Goal: Book appointment/travel/reservation

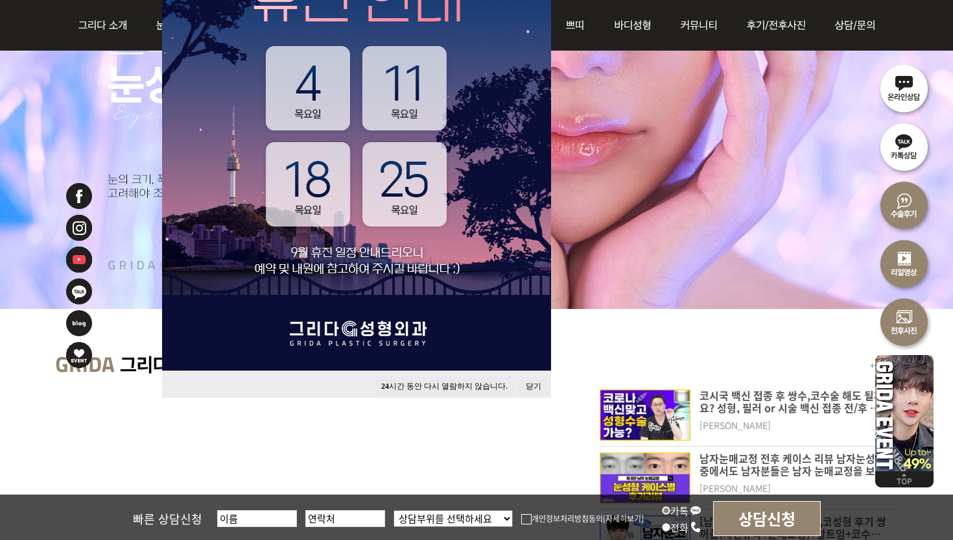
scroll to position [272, 0]
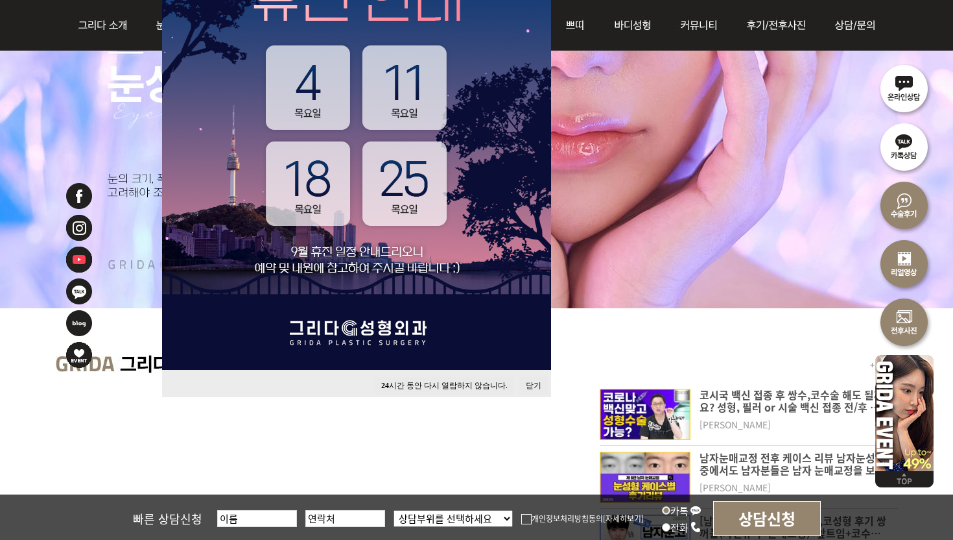
click at [461, 386] on button "24 시간 동안 다시 열람하지 않습니다." at bounding box center [444, 386] width 139 height 18
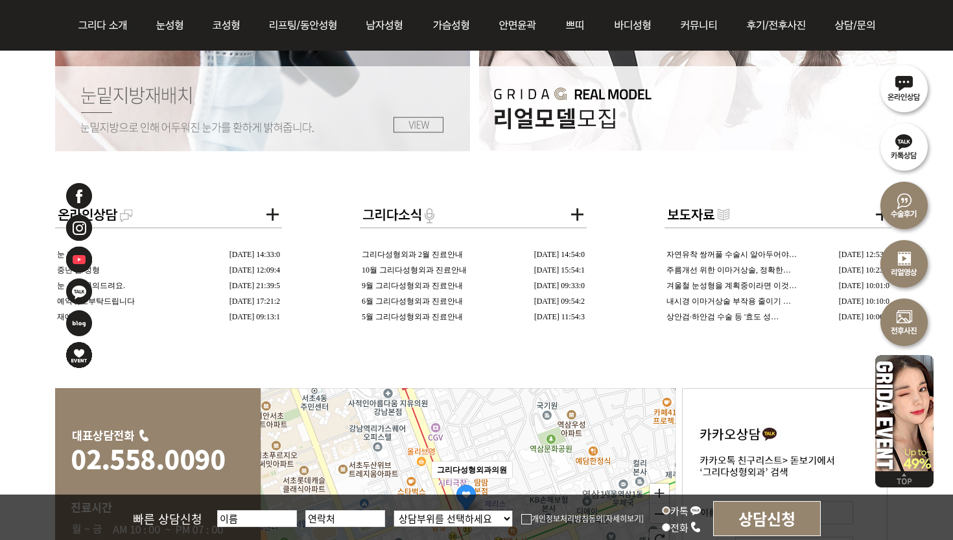
scroll to position [2333, 0]
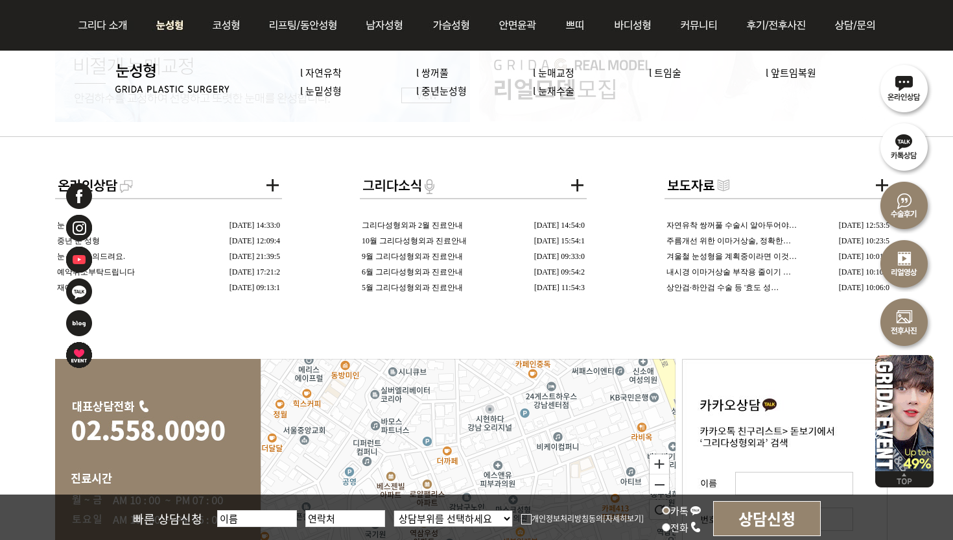
click at [179, 30] on img at bounding box center [170, 25] width 58 height 51
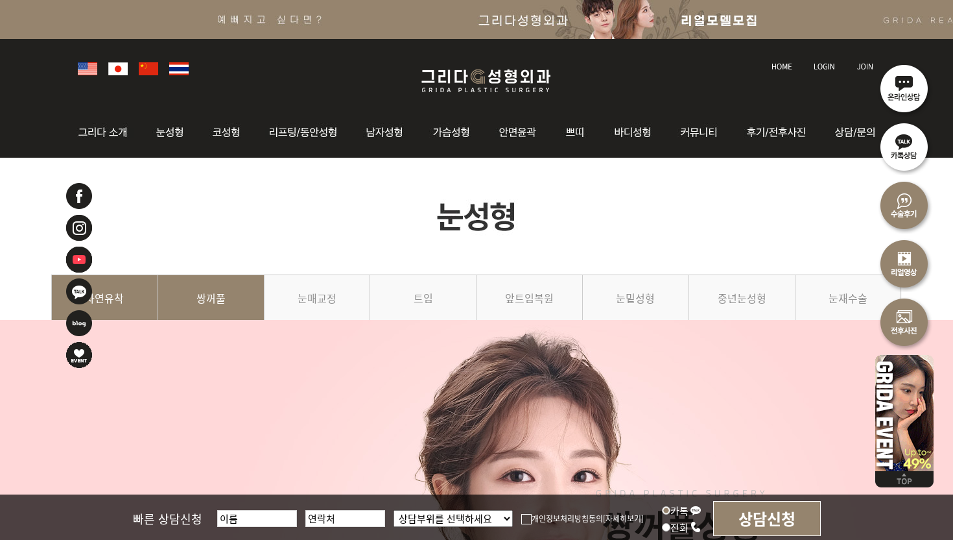
click at [225, 293] on link "쌍꺼풀" at bounding box center [211, 303] width 106 height 59
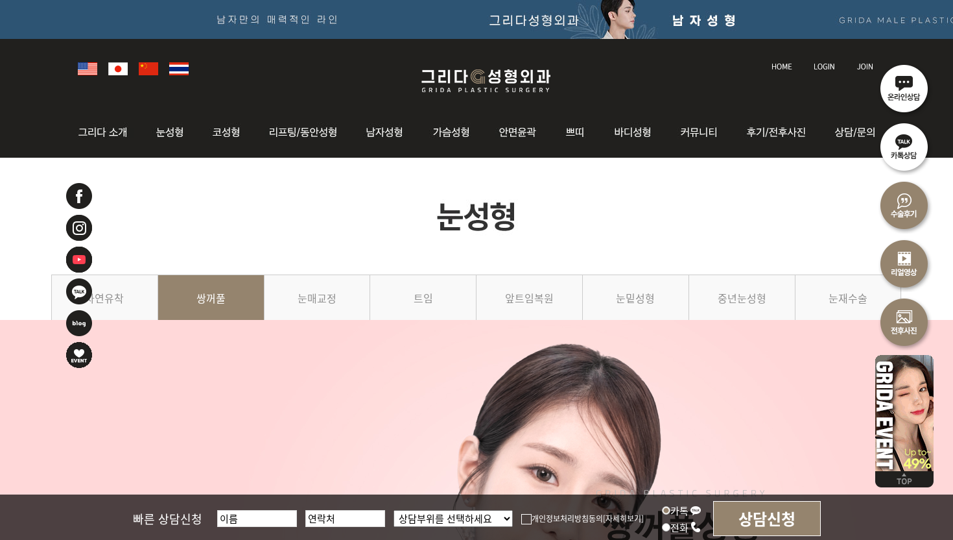
click at [789, 527] on input "상담신청" at bounding box center [767, 518] width 108 height 35
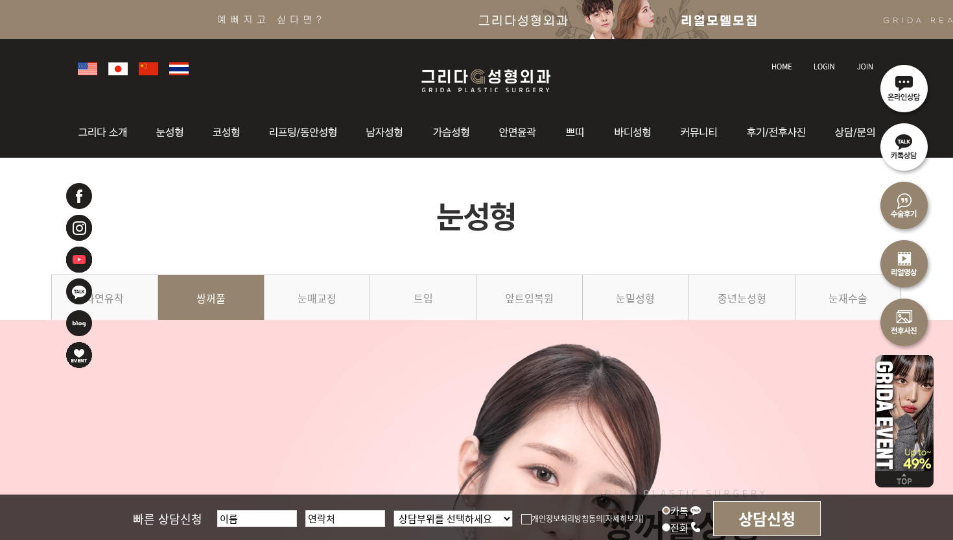
click at [822, 64] on img at bounding box center [824, 66] width 21 height 7
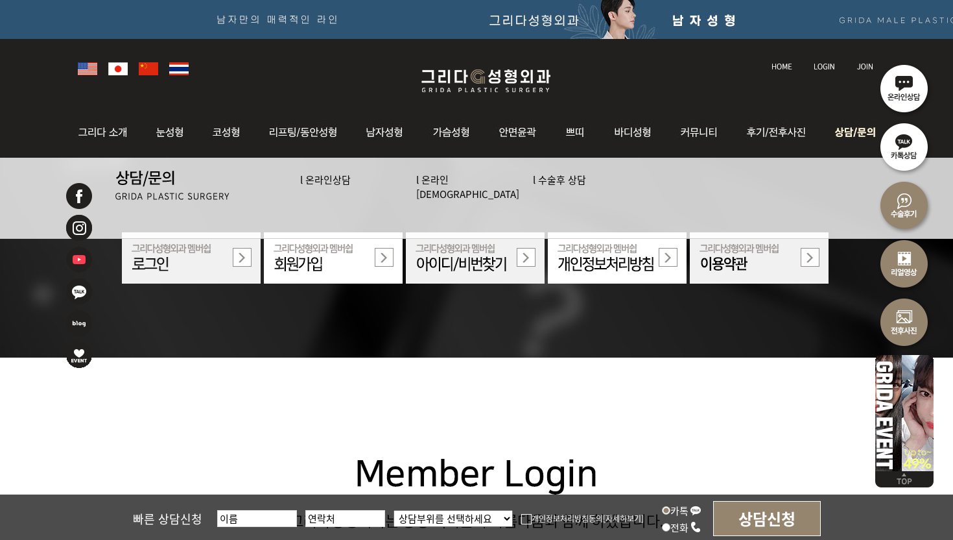
click at [856, 136] on img at bounding box center [853, 132] width 58 height 51
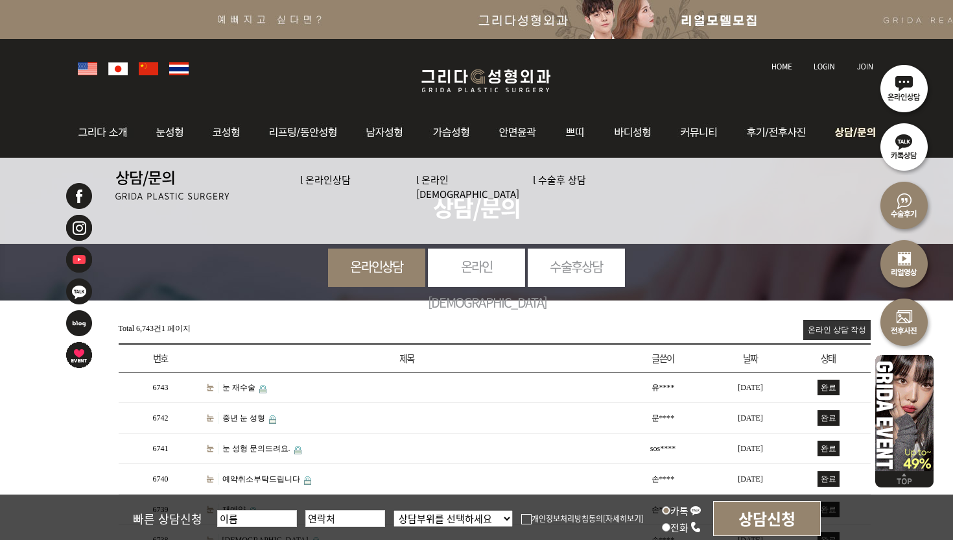
click at [454, 182] on link "l 온라인[DEMOGRAPHIC_DATA]" at bounding box center [467, 187] width 103 height 28
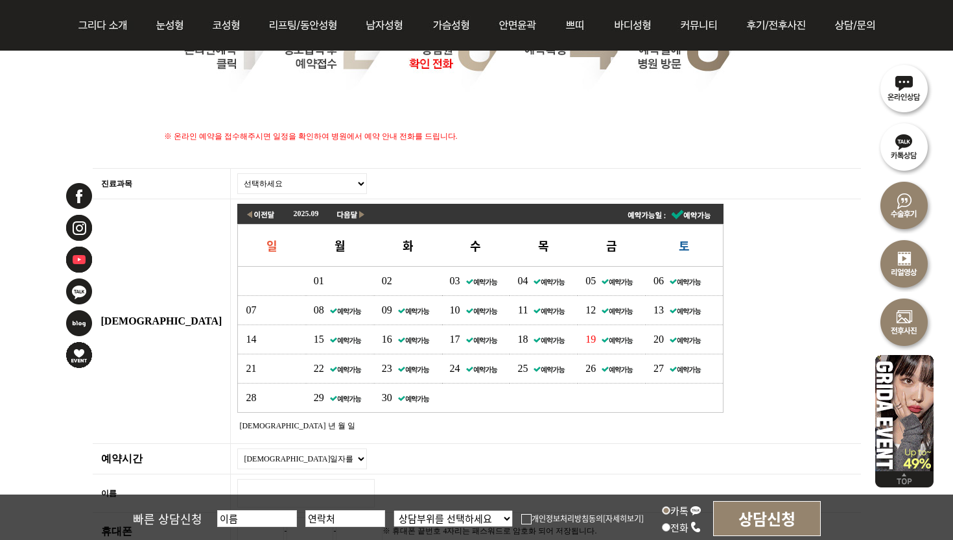
scroll to position [476, 0]
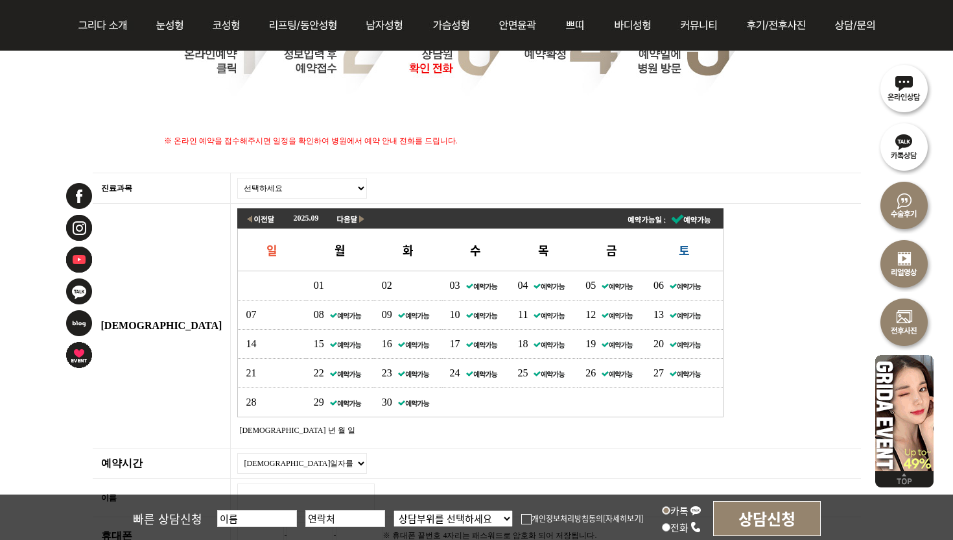
click at [282, 185] on select "선택하세요 눈 코 동안/리프팅 가슴성형 안면윤곽 피부/쁘띠 바디성형" at bounding box center [302, 188] width 130 height 21
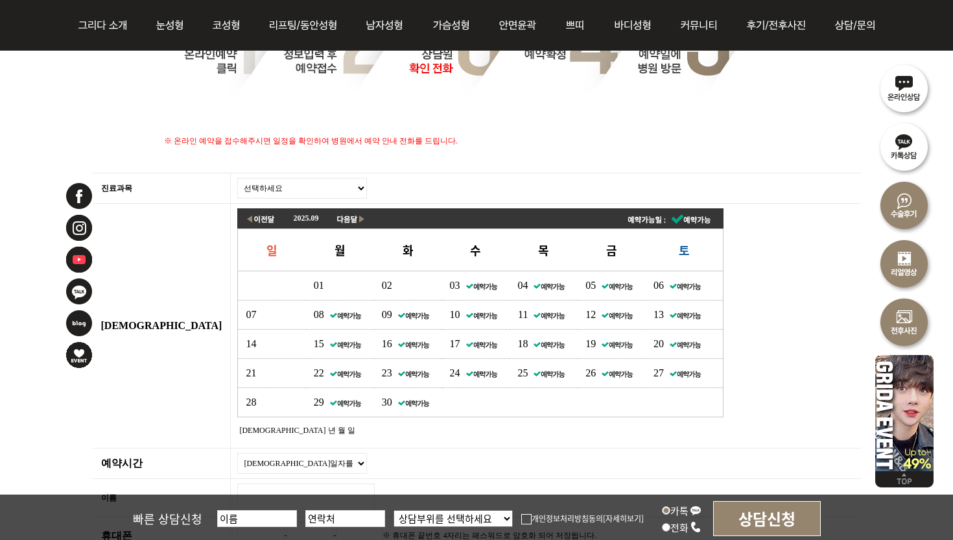
select select "31"
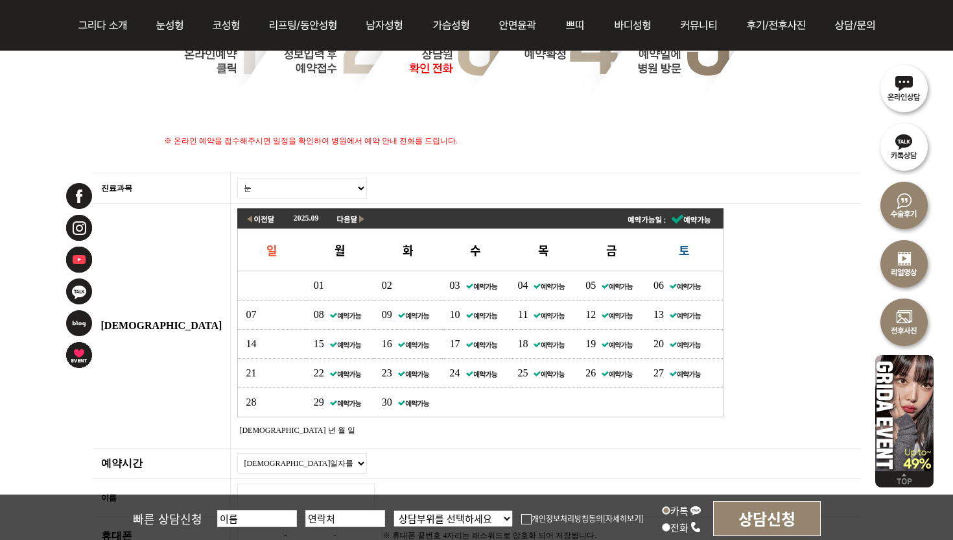
click at [237, 178] on select "선택하세요 눈 코 동안/리프팅 가슴성형 안면윤곽 피부/쁘띠 바디성형" at bounding box center [302, 188] width 130 height 21
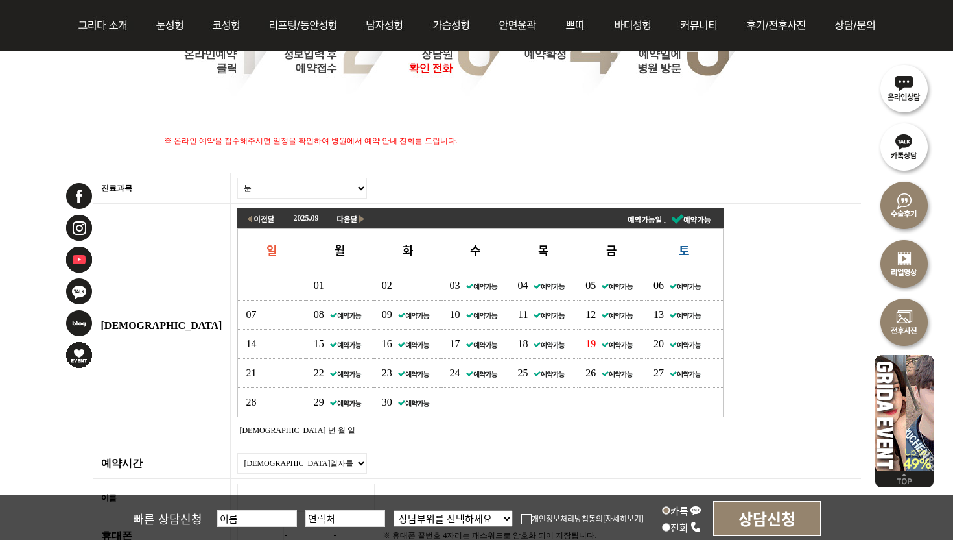
click at [601, 339] on img at bounding box center [617, 344] width 32 height 10
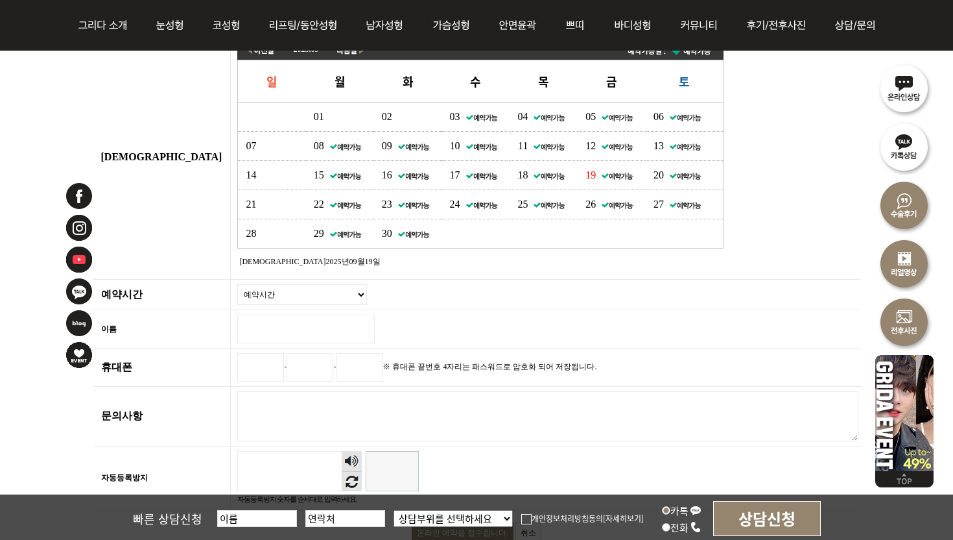
scroll to position [682, 0]
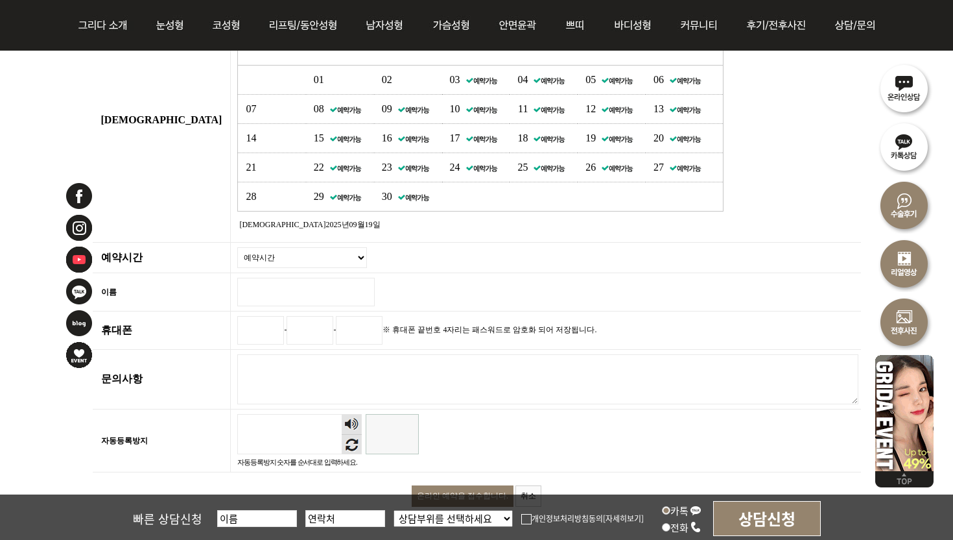
click at [252, 252] on select "예약시간 10 : 00 10 : 30 11 : 00 11 : 30 12 : 00 12 : 30 13 : 00 13 : 30 14 : 00 14…" at bounding box center [302, 257] width 130 height 21
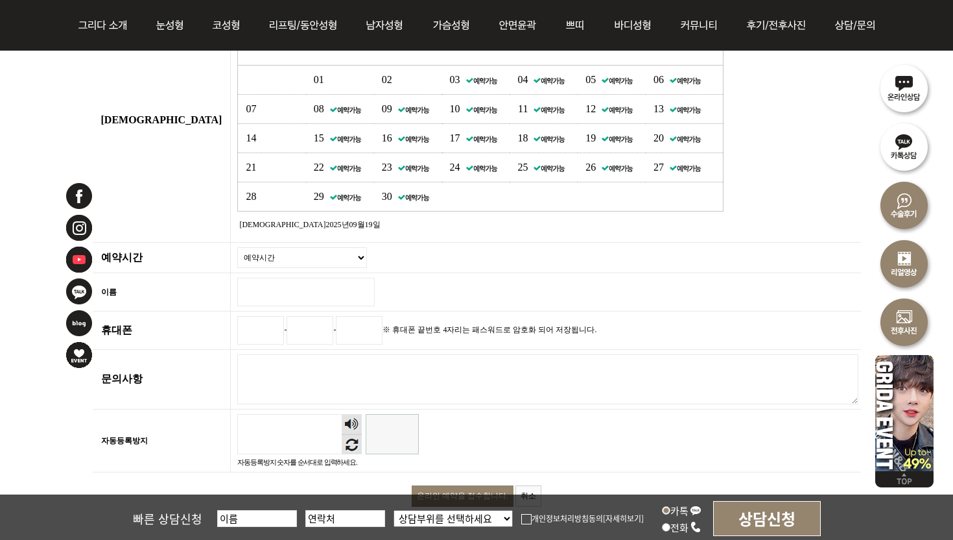
select select "18:00"
click at [237, 247] on select "예약시간 10 : 00 10 : 30 11 : 00 11 : 30 12 : 00 12 : 30 13 : 00 13 : 30 14 : 00 14…" at bounding box center [302, 257] width 130 height 21
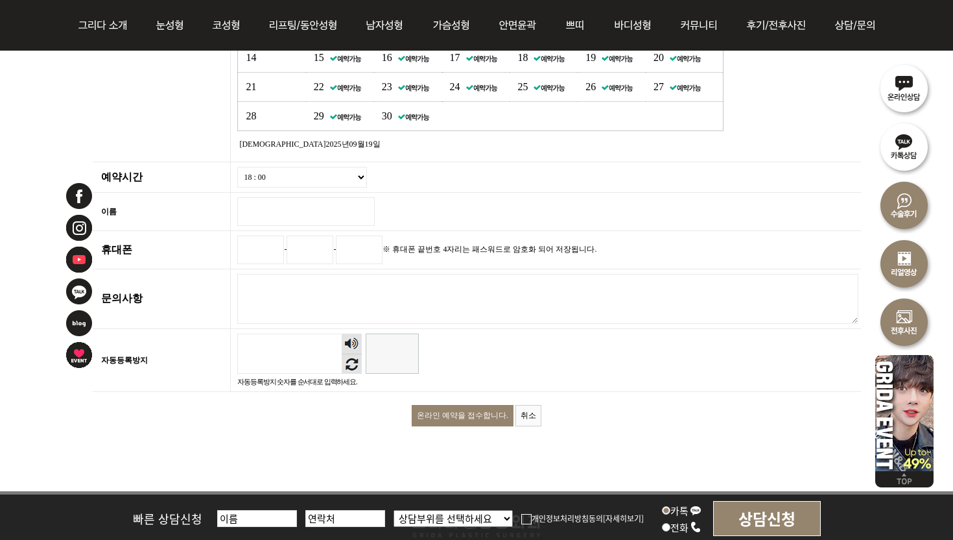
click at [245, 214] on input "이름 필수" at bounding box center [306, 211] width 138 height 29
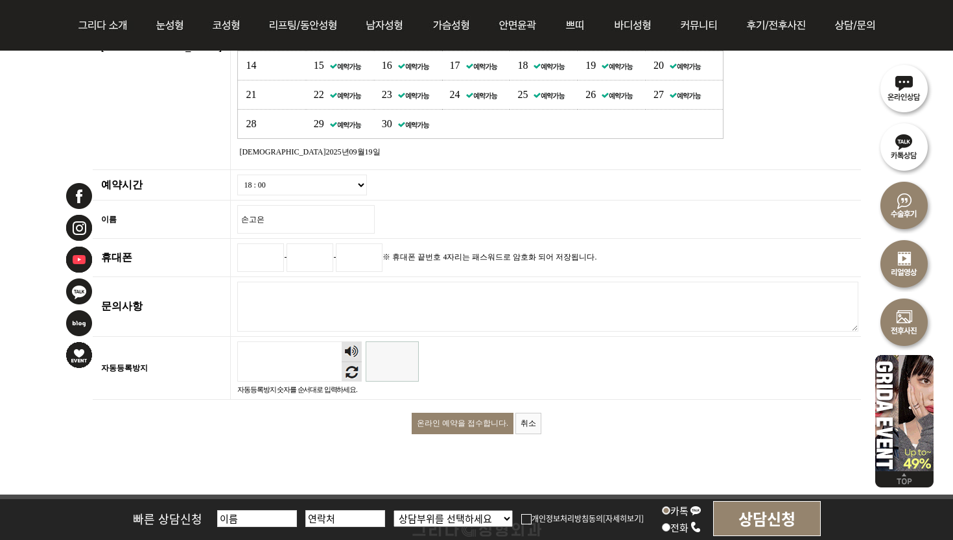
scroll to position [754, 0]
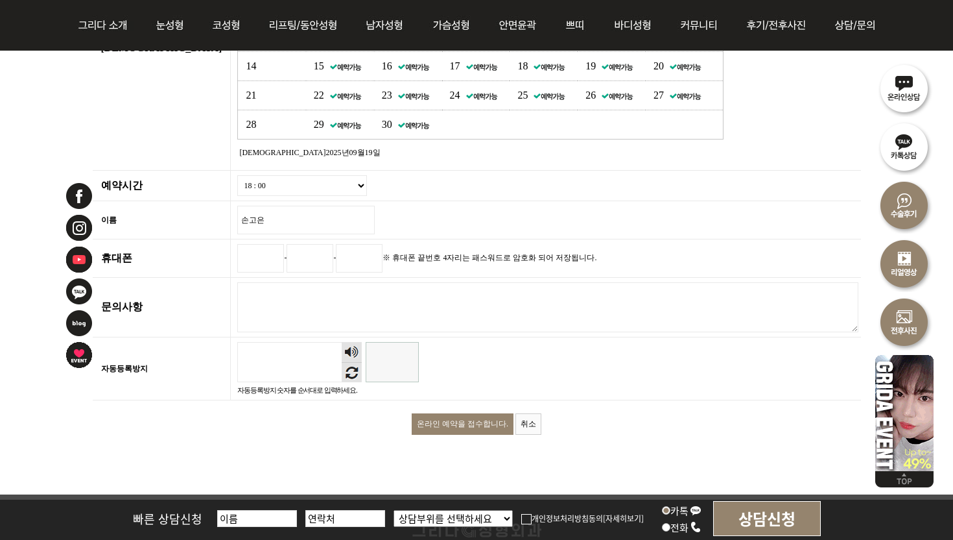
type input "손고은"
click at [237, 256] on input "휴대폰" at bounding box center [260, 258] width 47 height 29
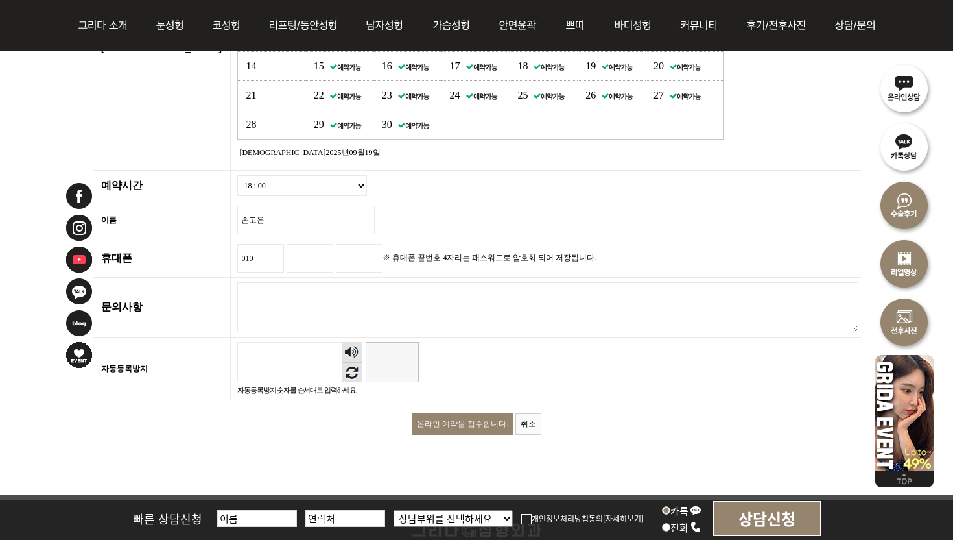
type input "010"
click at [287, 257] on input "text" at bounding box center [310, 258] width 47 height 29
type input "4597"
click at [336, 260] on input "text" at bounding box center [359, 258] width 47 height 29
type input "0215"
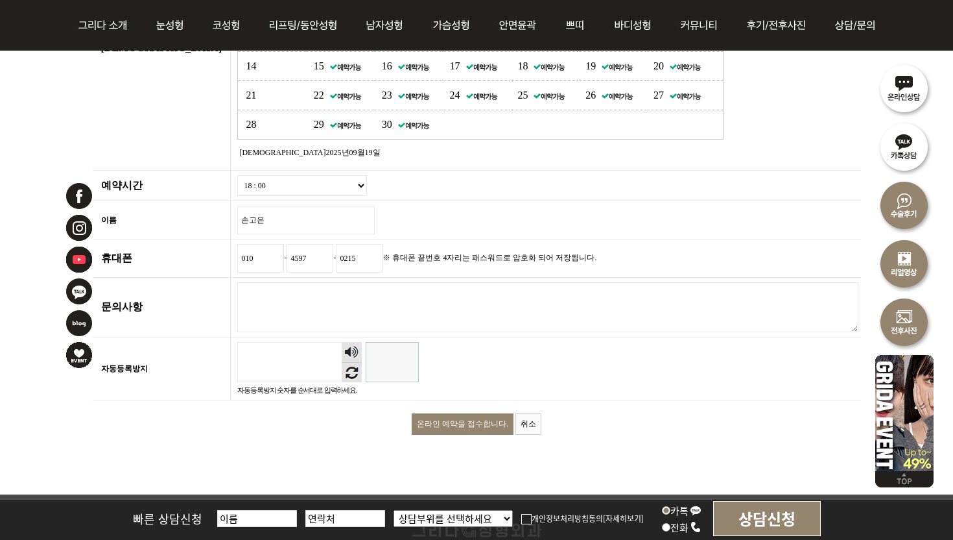
click at [285, 315] on textarea "문의사항 필수" at bounding box center [547, 307] width 621 height 50
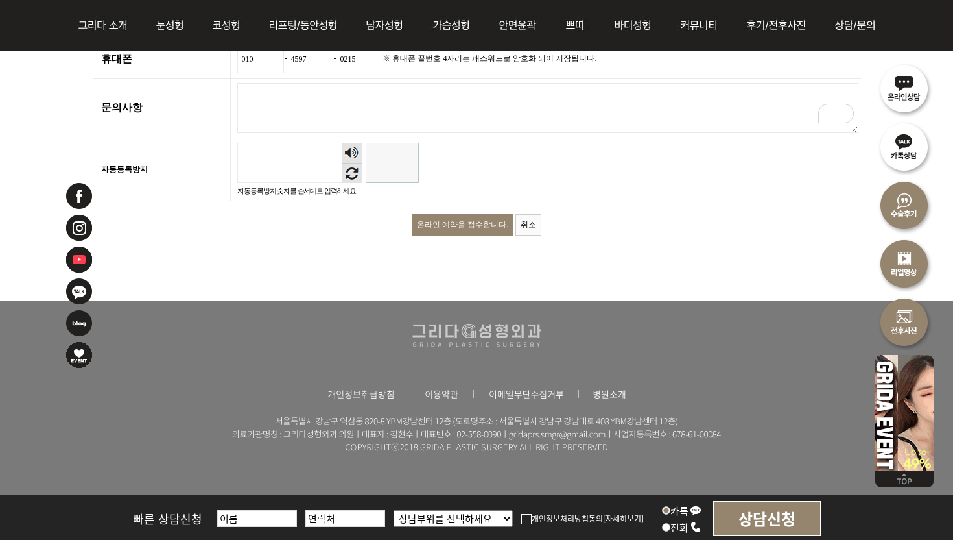
scroll to position [846, 0]
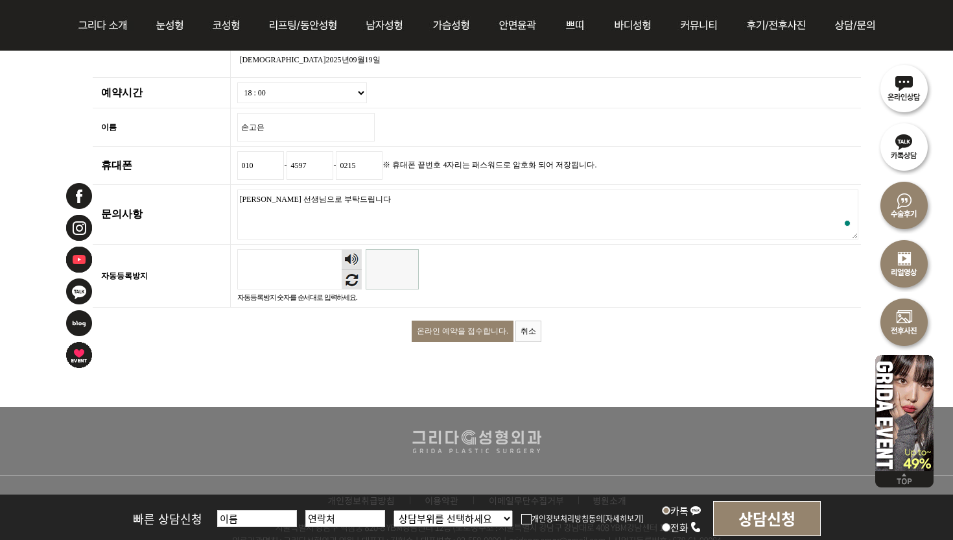
type textarea "이민철 선생님으로 부탁드립니다"
click at [366, 260] on input "자동등록방지" at bounding box center [392, 269] width 53 height 40
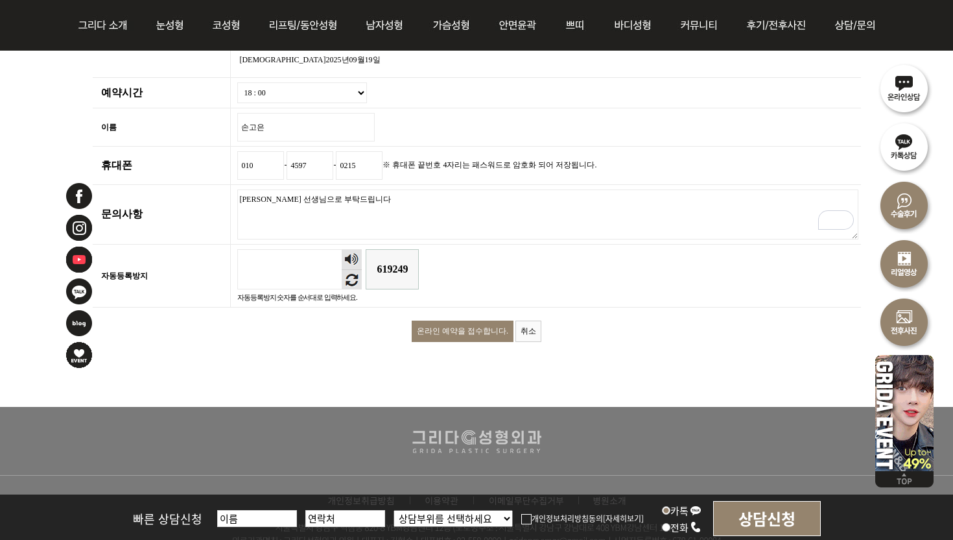
type input "619249"
click at [466, 328] on input "온라인 예약을 접수합니다." at bounding box center [463, 330] width 102 height 21
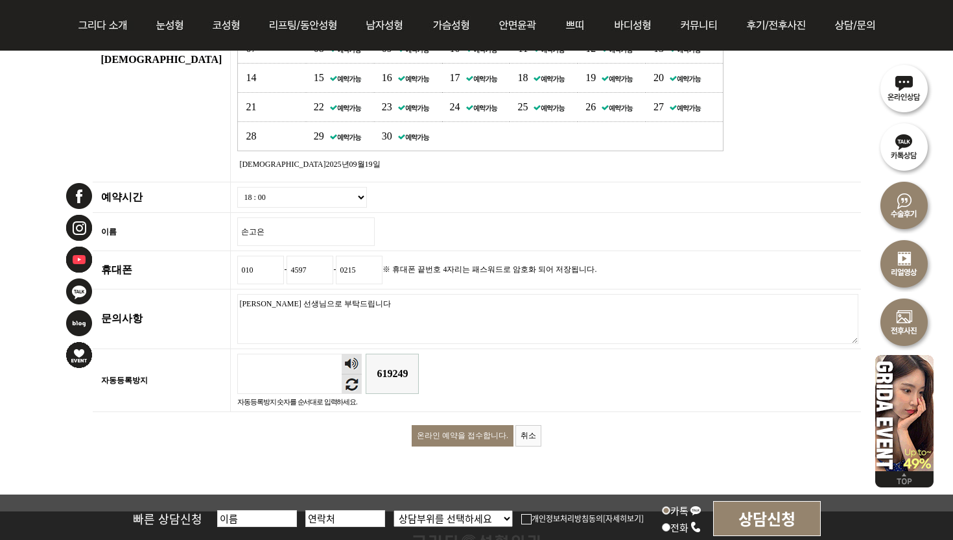
scroll to position [666, 0]
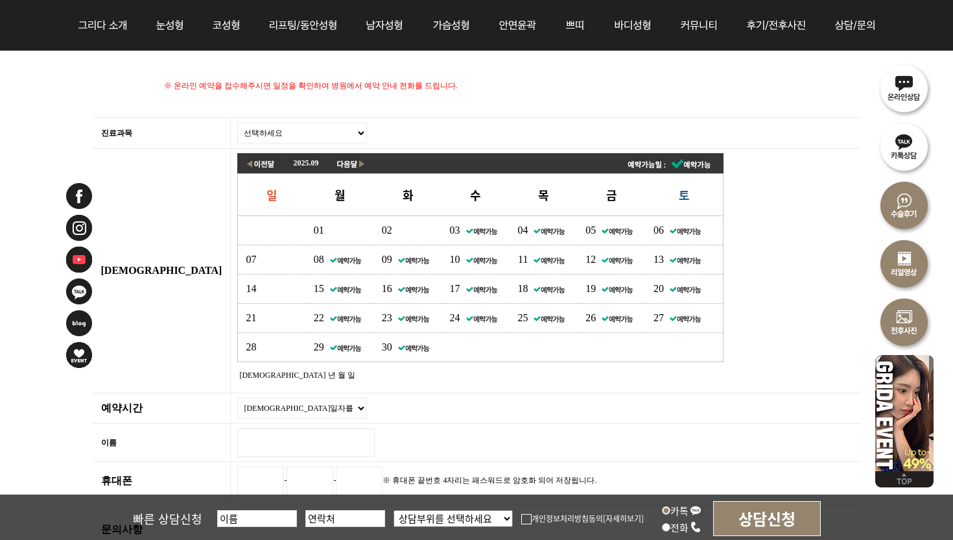
scroll to position [493, 0]
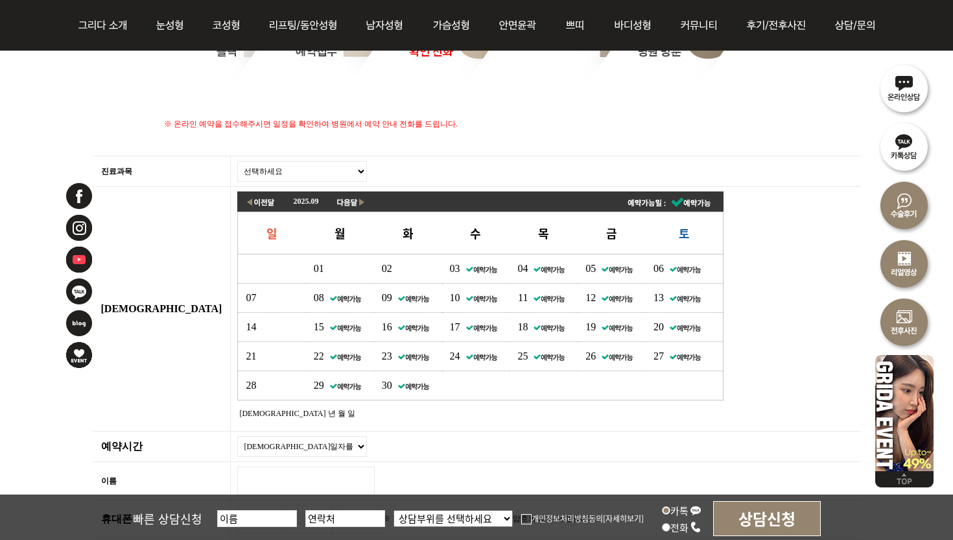
click at [282, 167] on select "선택하세요 눈 코 동안/리프팅 가슴성형 안면윤곽 피부/쁘띠 바디성형" at bounding box center [302, 171] width 130 height 21
select select "31"
click at [237, 161] on select "선택하세요 눈 코 동안/리프팅 가슴성형 안면윤곽 피부/쁘띠 바디성형" at bounding box center [302, 171] width 130 height 21
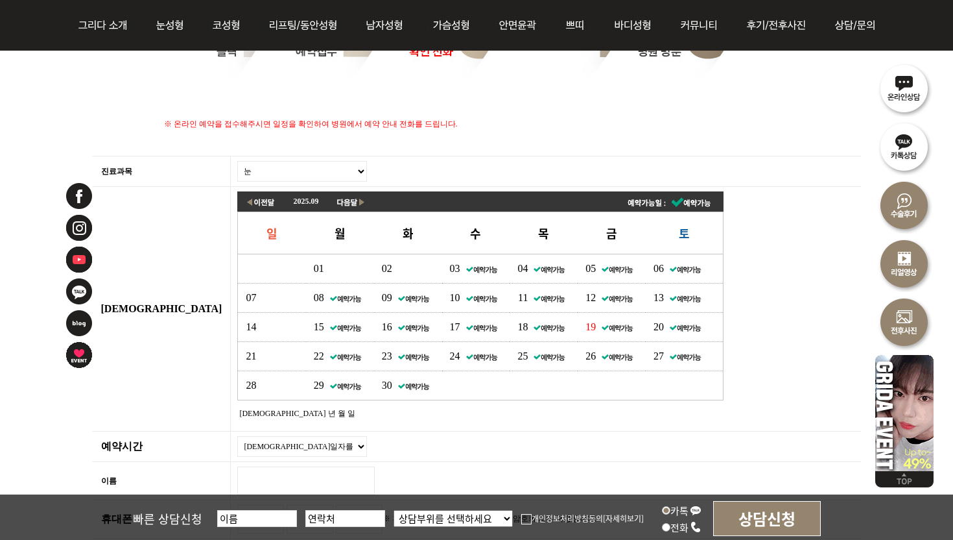
click at [601, 322] on img at bounding box center [617, 327] width 32 height 10
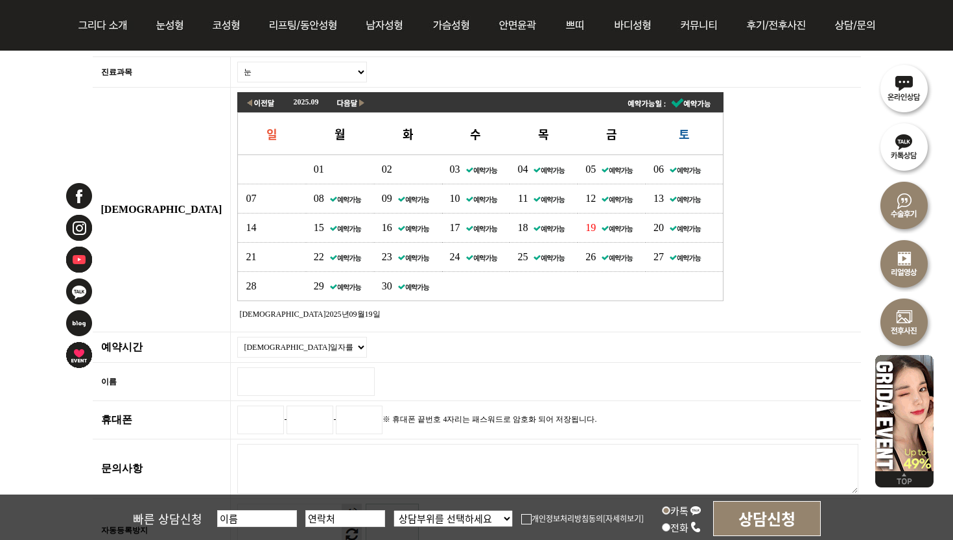
scroll to position [593, 0]
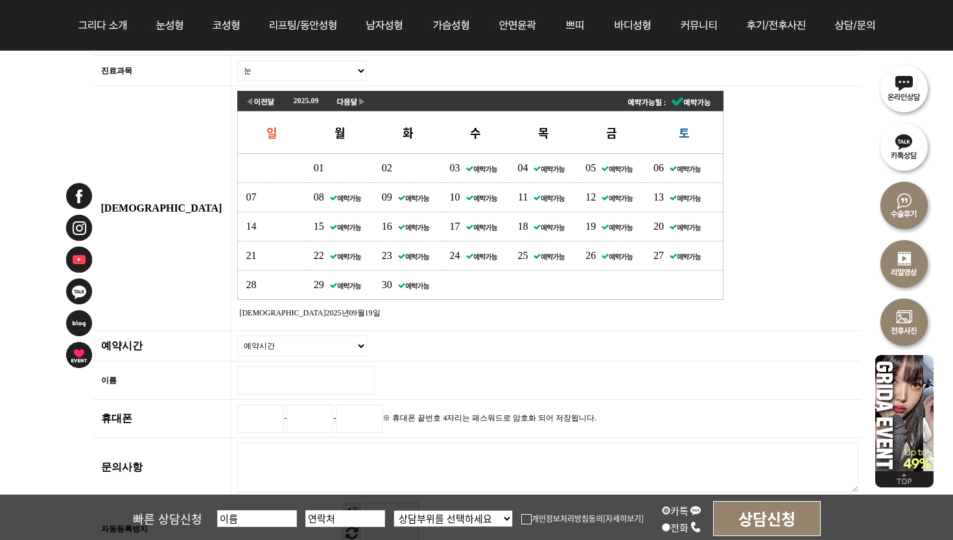
click at [245, 335] on select "예약시간 10 : 00 10 : 30 11 : 00 11 : 30 12 : 00 12 : 30 13 : 00 13 : 30 14 : 00 14…" at bounding box center [302, 345] width 130 height 21
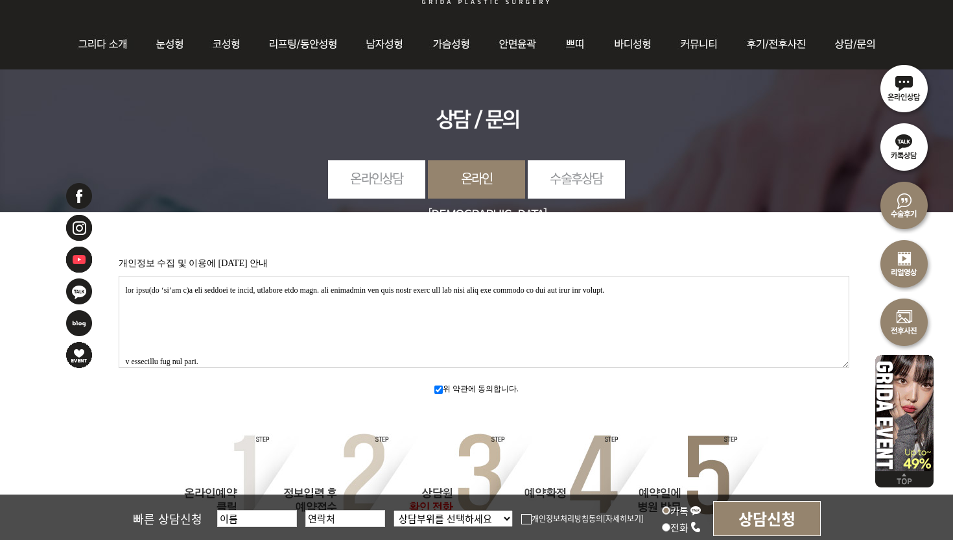
scroll to position [0, 0]
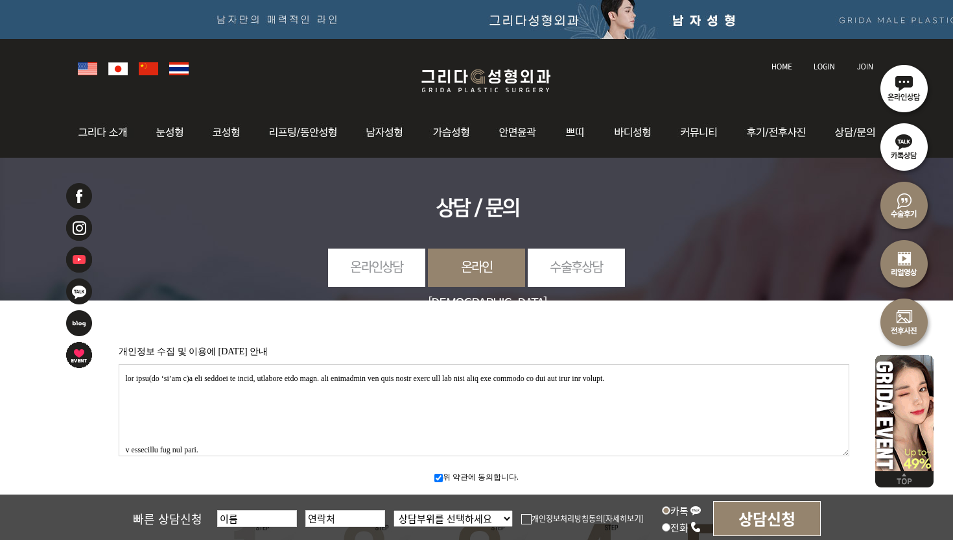
click at [775, 67] on img at bounding box center [782, 66] width 21 height 7
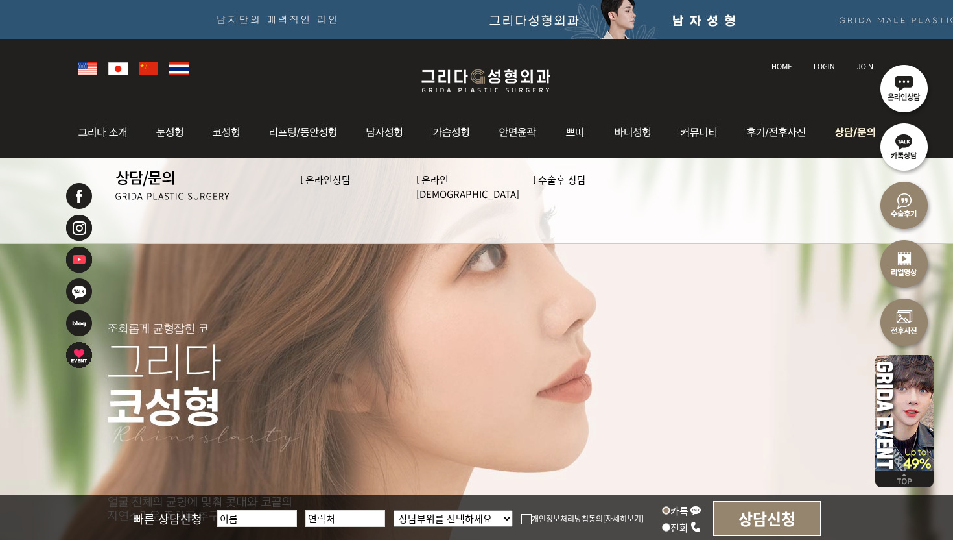
click at [446, 180] on link "l 온라인[DEMOGRAPHIC_DATA]" at bounding box center [467, 187] width 103 height 28
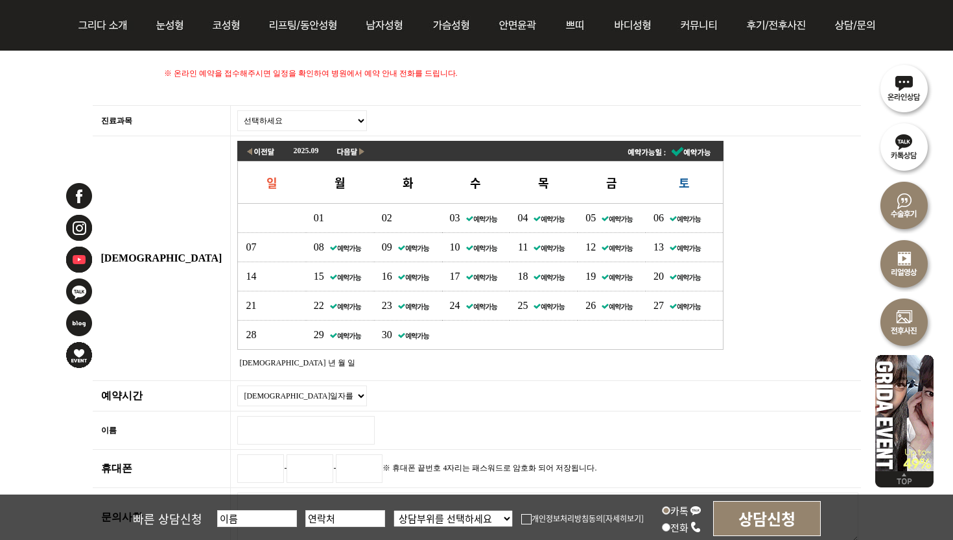
scroll to position [557, 0]
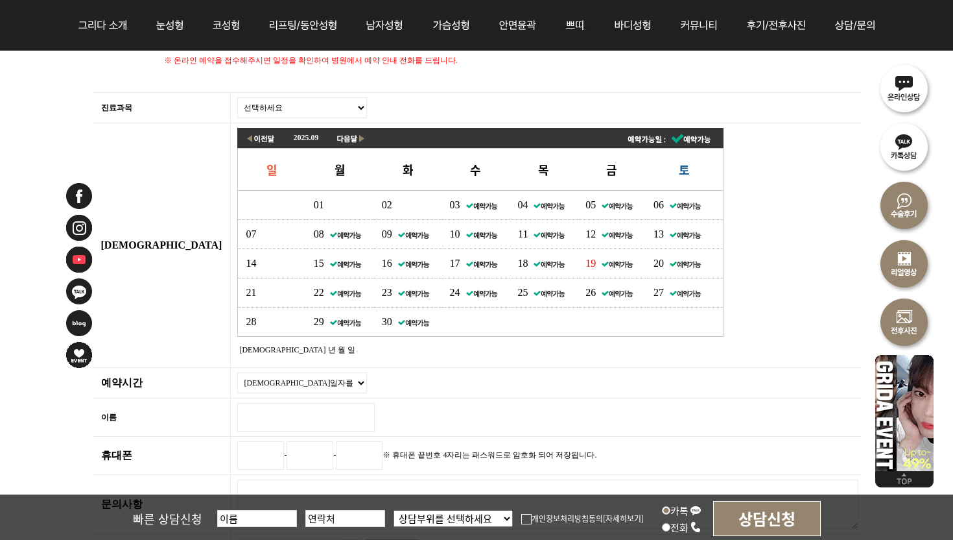
click at [601, 259] on img at bounding box center [617, 264] width 32 height 10
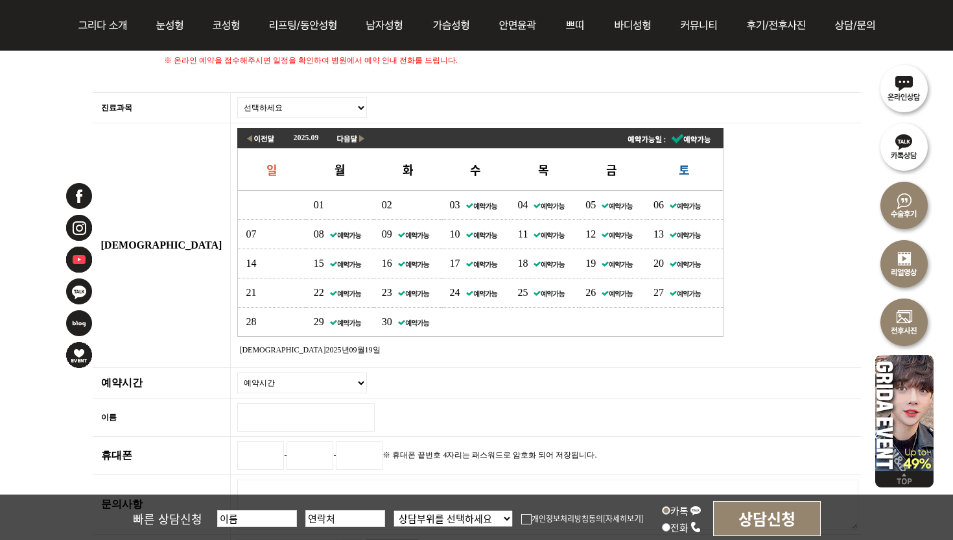
click at [269, 377] on select "예약시간 10 : 00 10 : 30 11 : 00 11 : 30 12 : 00 12 : 30 13 : 00 13 : 30 14 : 00 14…" at bounding box center [302, 382] width 130 height 21
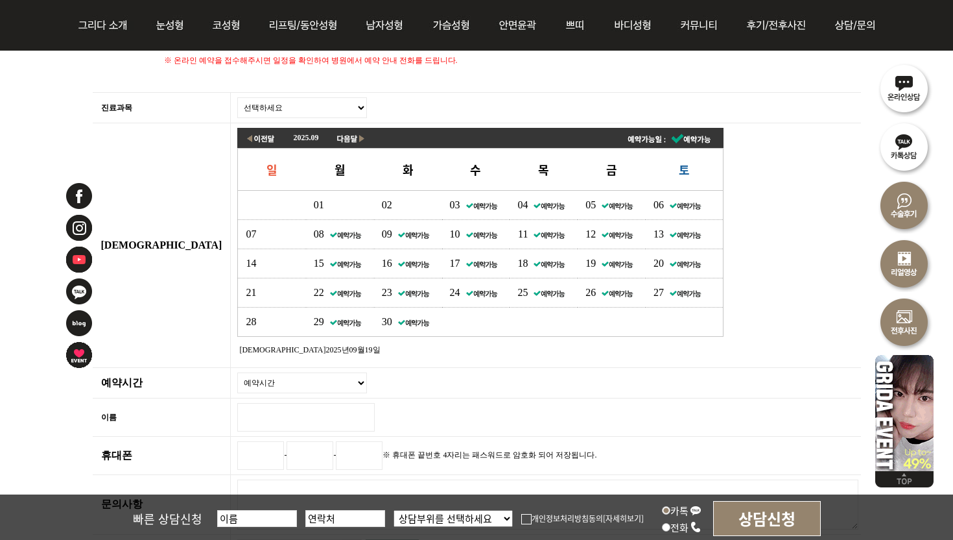
select select
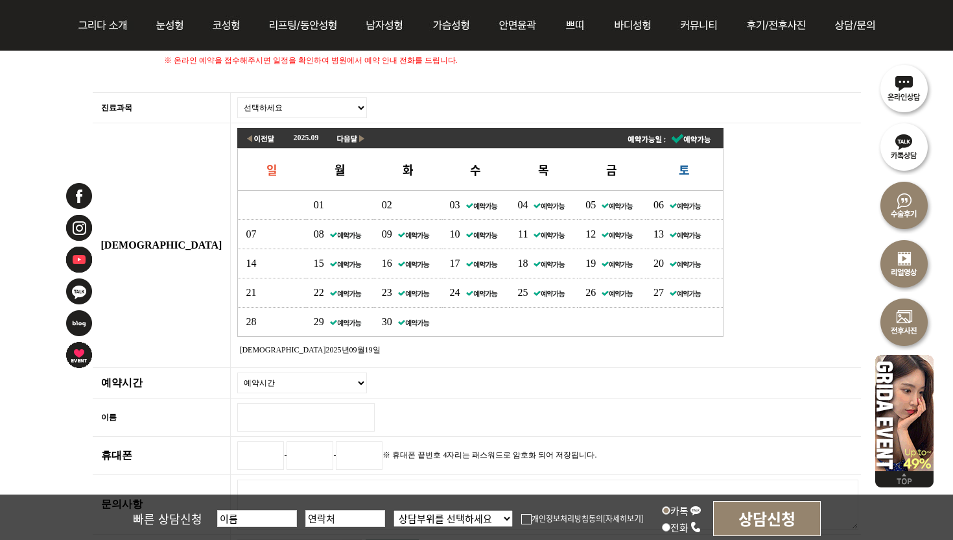
click at [237, 372] on select "예약시간 10 : 00 10 : 30 11 : 00 11 : 30 12 : 00 12 : 30 13 : 00 13 : 30 14 : 00 14…" at bounding box center [302, 382] width 130 height 21
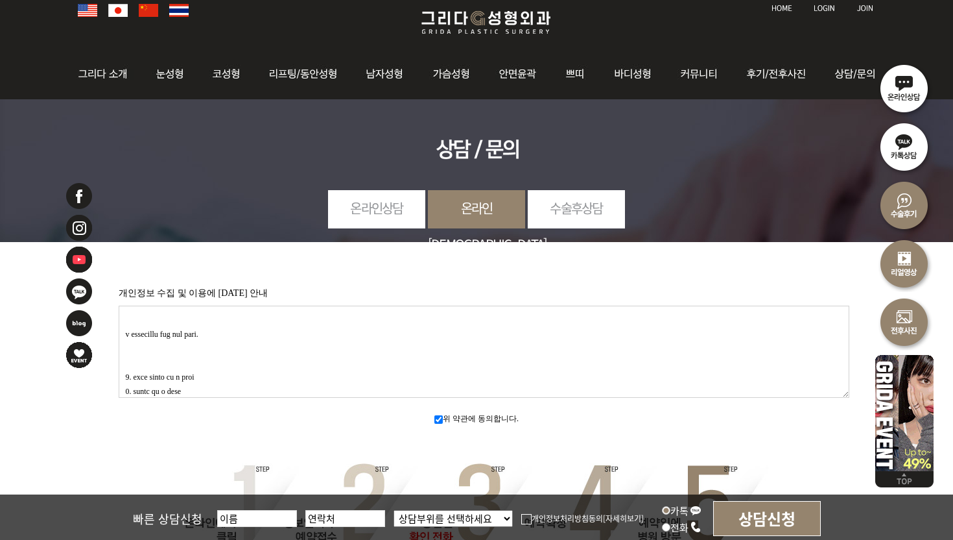
scroll to position [0, 0]
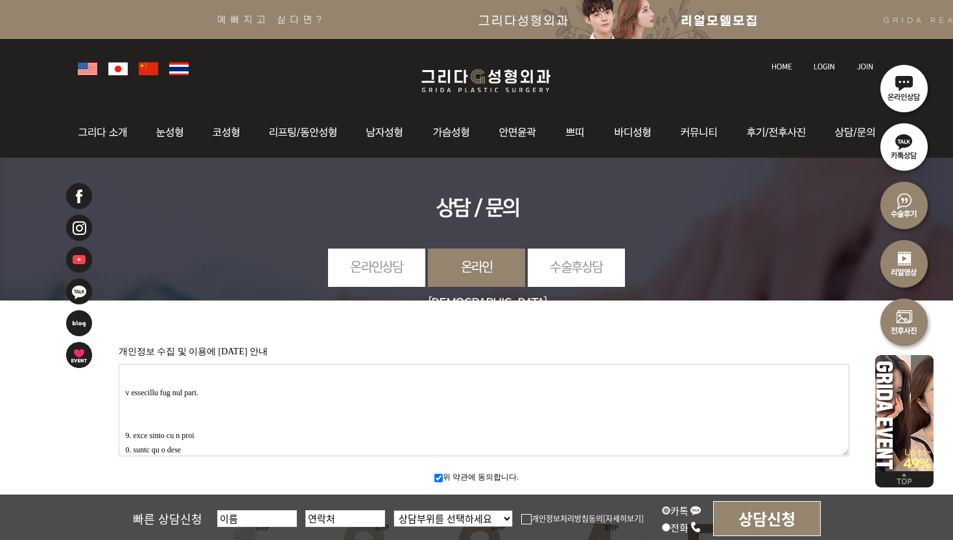
click at [869, 61] on link at bounding box center [866, 54] width 32 height 18
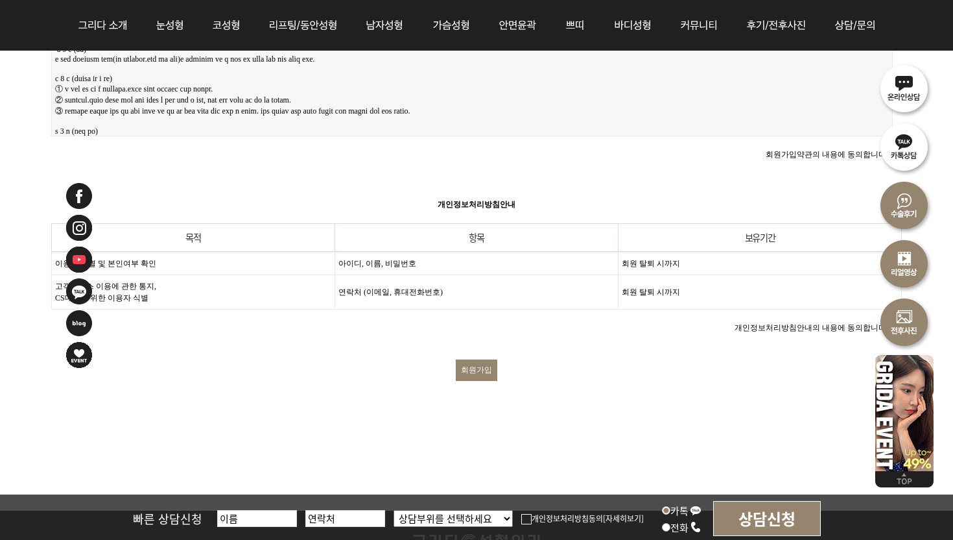
scroll to position [409, 0]
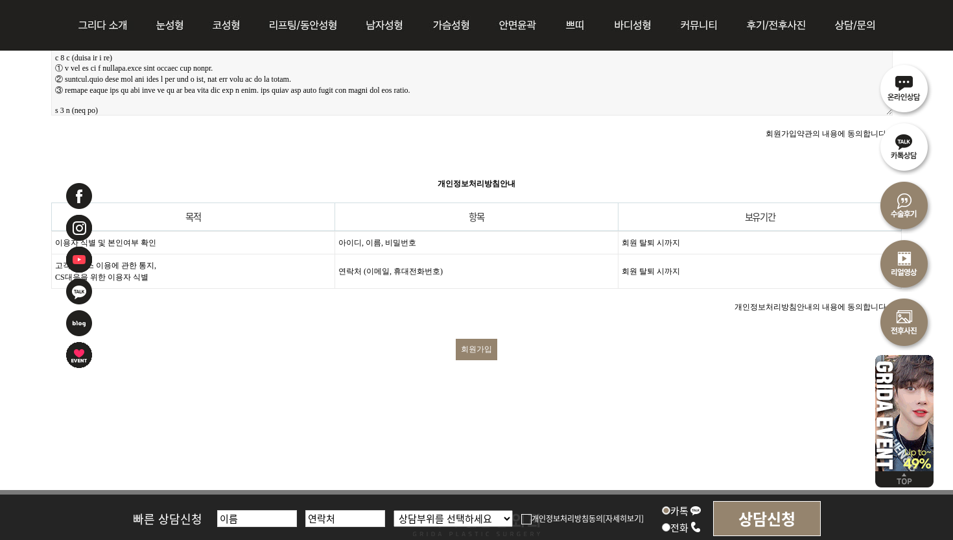
click at [475, 341] on input "회원가입" at bounding box center [477, 349] width 42 height 21
click at [858, 128] on label "회원가입약관의 내용에 동의합니다." at bounding box center [827, 133] width 123 height 11
click at [894, 130] on input "회원가입약관의 내용에 동의합니다." at bounding box center [898, 134] width 8 height 8
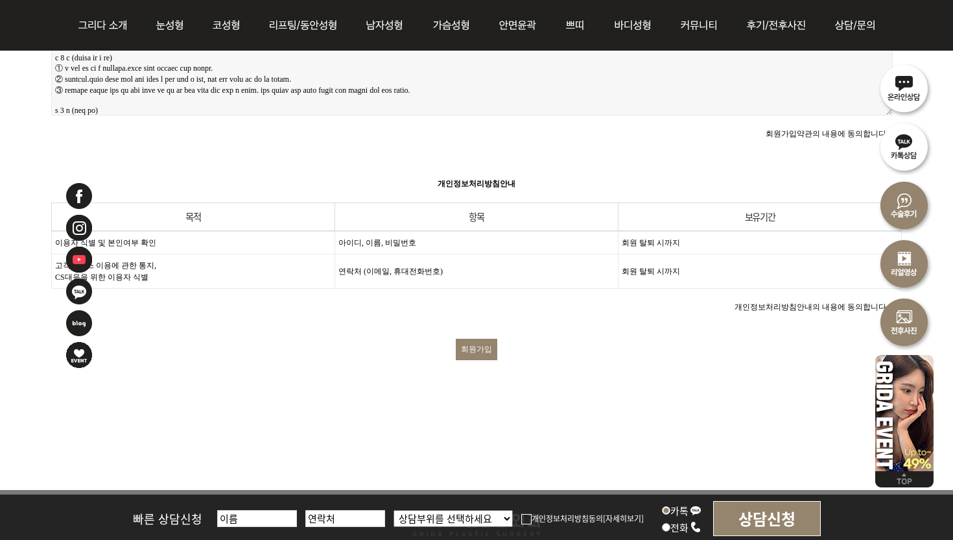
checkbox input "true"
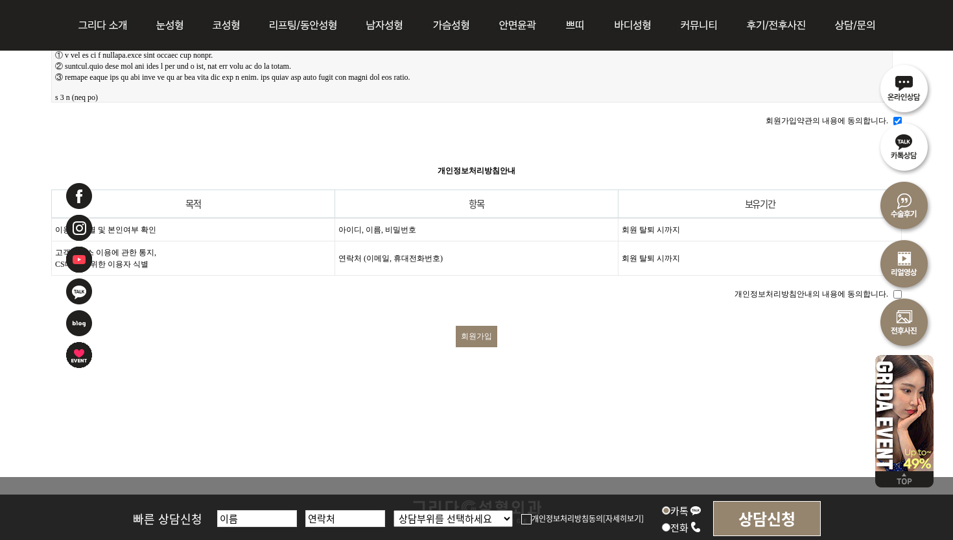
scroll to position [418, 0]
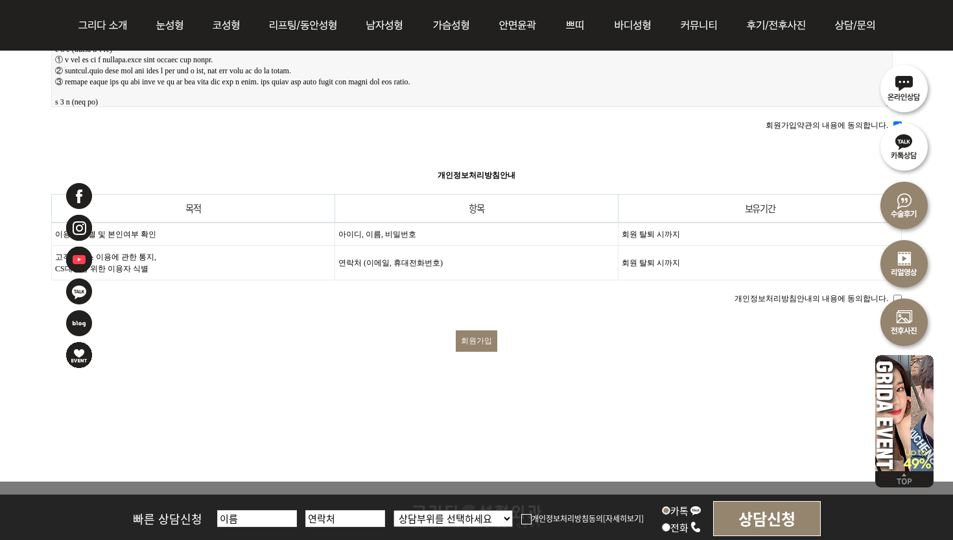
click at [479, 332] on input "회원가입" at bounding box center [477, 340] width 42 height 21
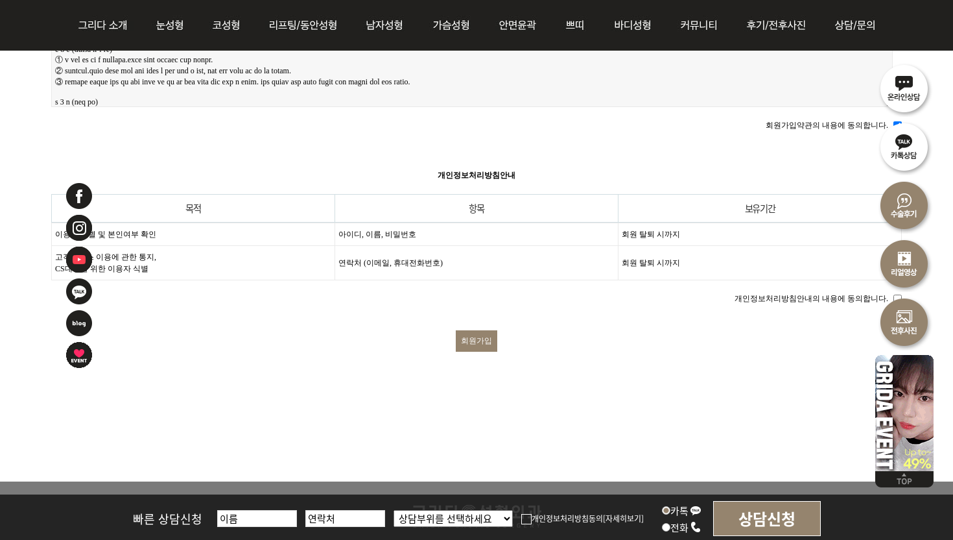
click at [795, 297] on section "개인정보처리방침안내 개인정보처리방침안내 목적 항목 보유기간 이용자 식별 및 본인여부 확인 아이디, 이름, 비밀번호 회원 탈퇴 시까지 고객서비스…" at bounding box center [476, 237] width 851 height 160
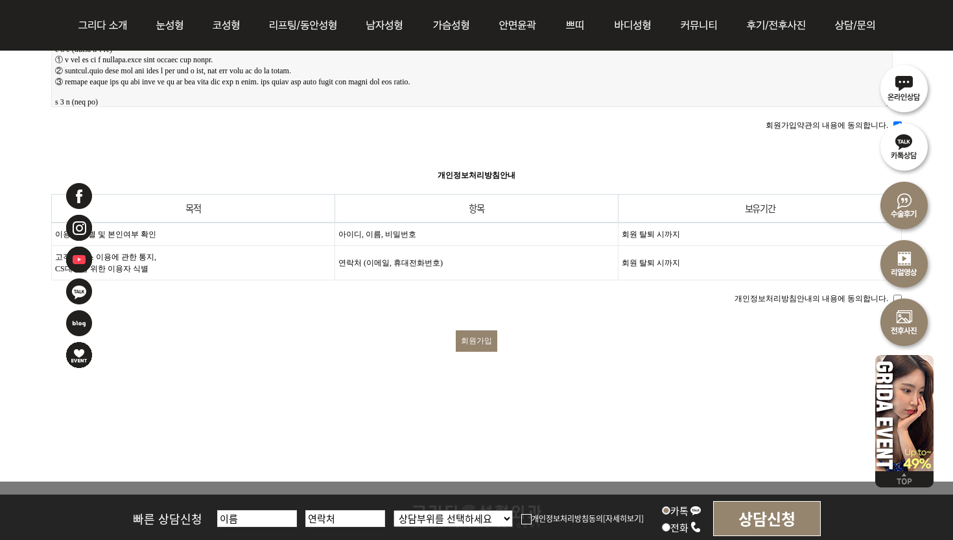
click at [795, 293] on label "개인정보처리방침안내의 내용에 동의합니다." at bounding box center [812, 298] width 154 height 11
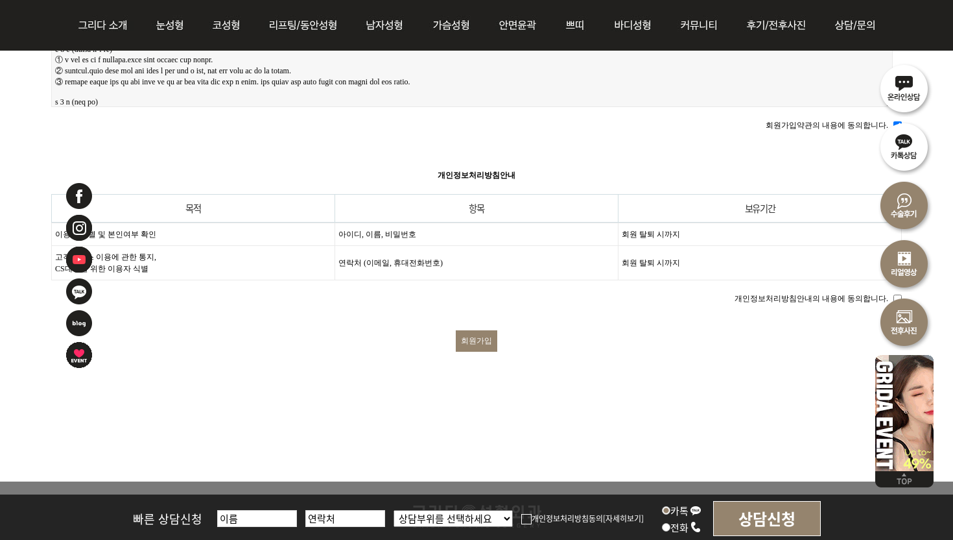
click at [894, 294] on input "개인정보처리방침안내의 내용에 동의합니다." at bounding box center [898, 298] width 8 height 8
checkbox input "true"
click at [470, 338] on input "회원가입" at bounding box center [477, 340] width 42 height 21
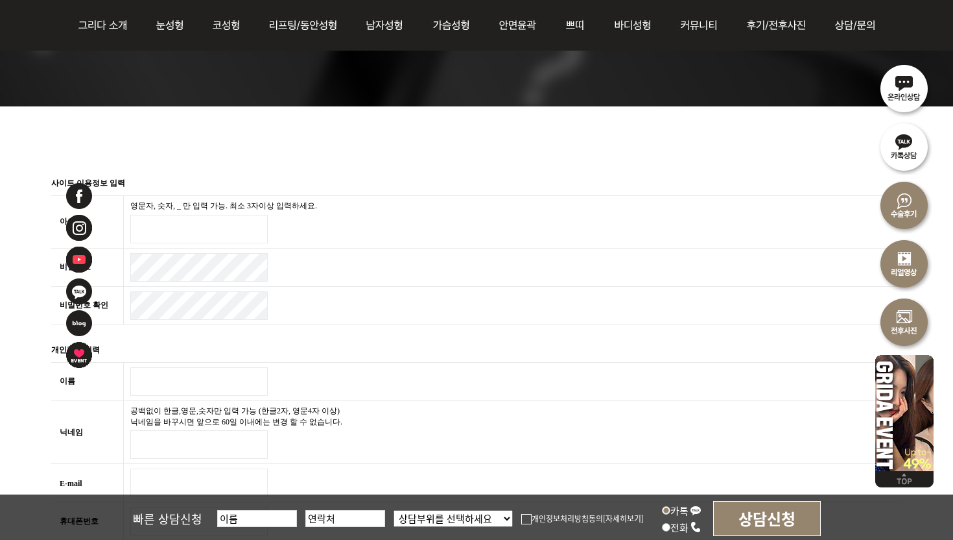
scroll to position [252, 0]
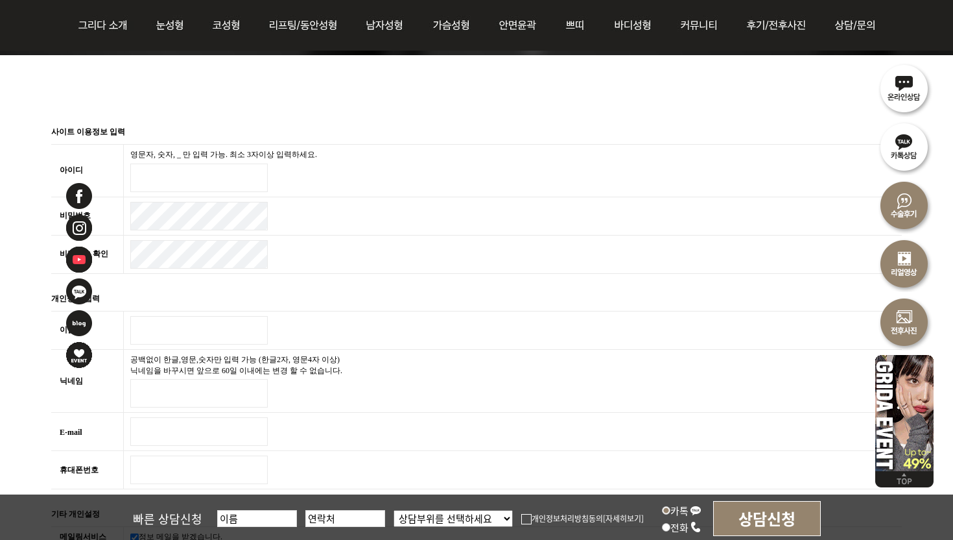
click at [215, 175] on input "아이디 필수" at bounding box center [199, 177] width 138 height 29
type input "ㅈ"
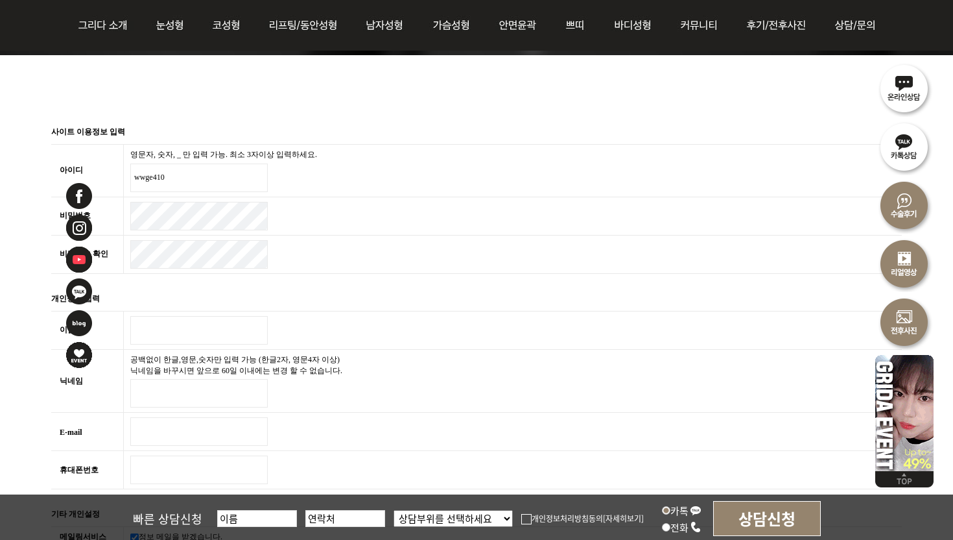
type input "wwge410"
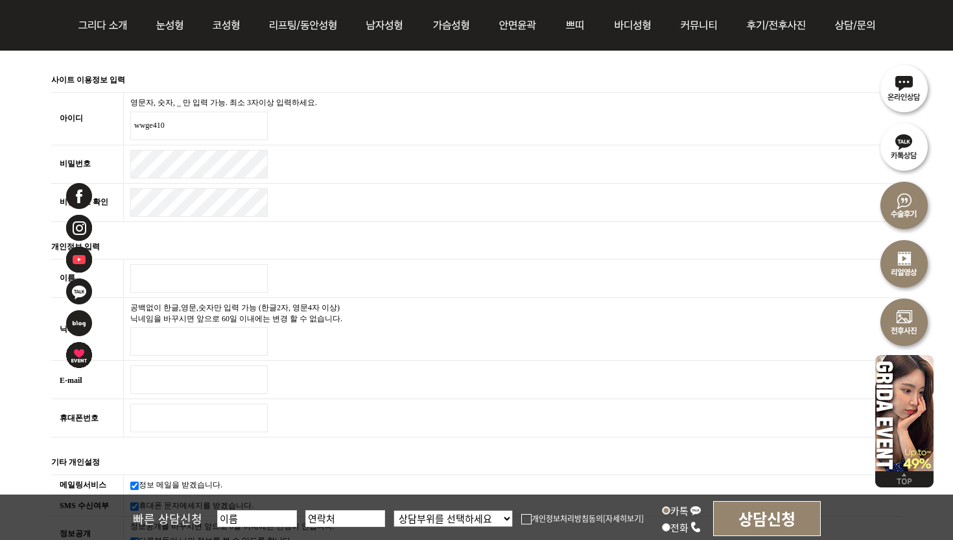
scroll to position [315, 0]
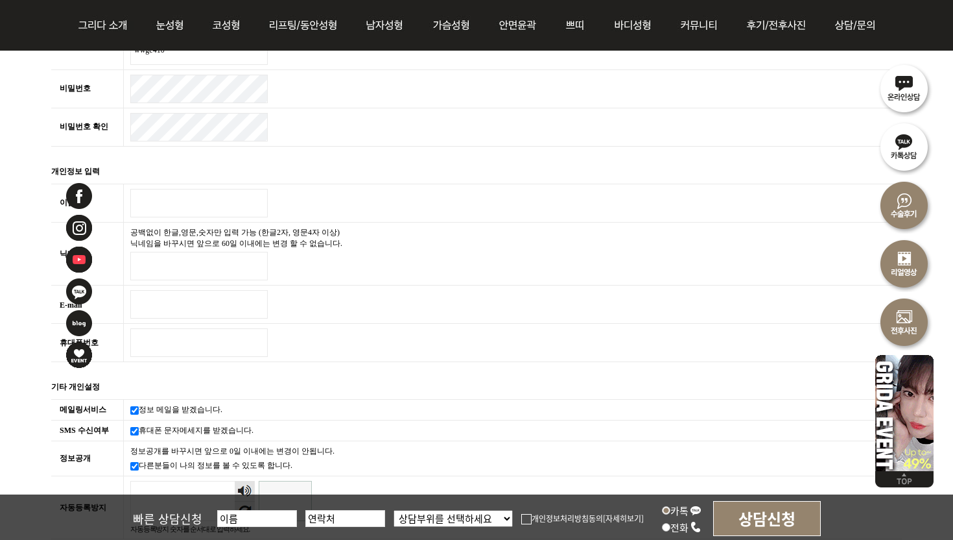
click at [213, 204] on input "이름 필수" at bounding box center [199, 203] width 138 height 29
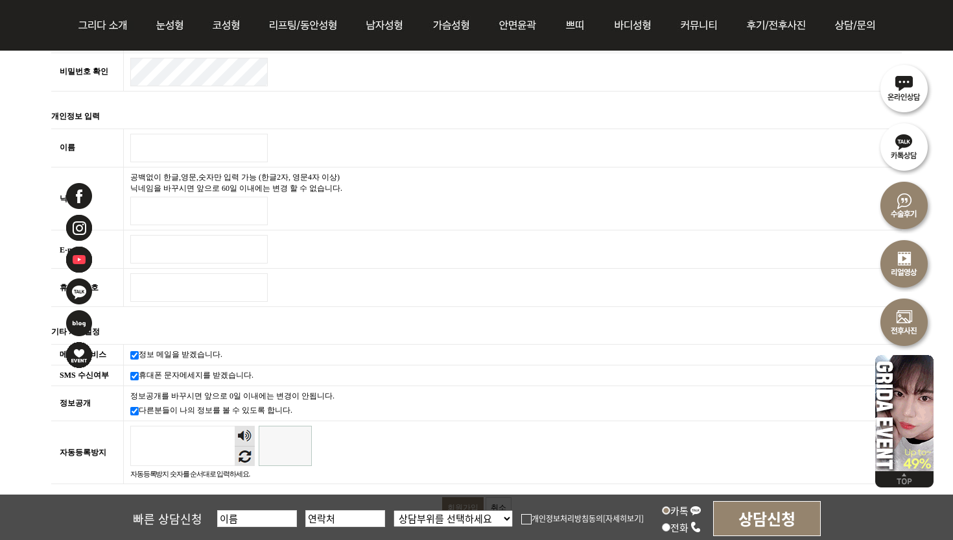
scroll to position [435, 0]
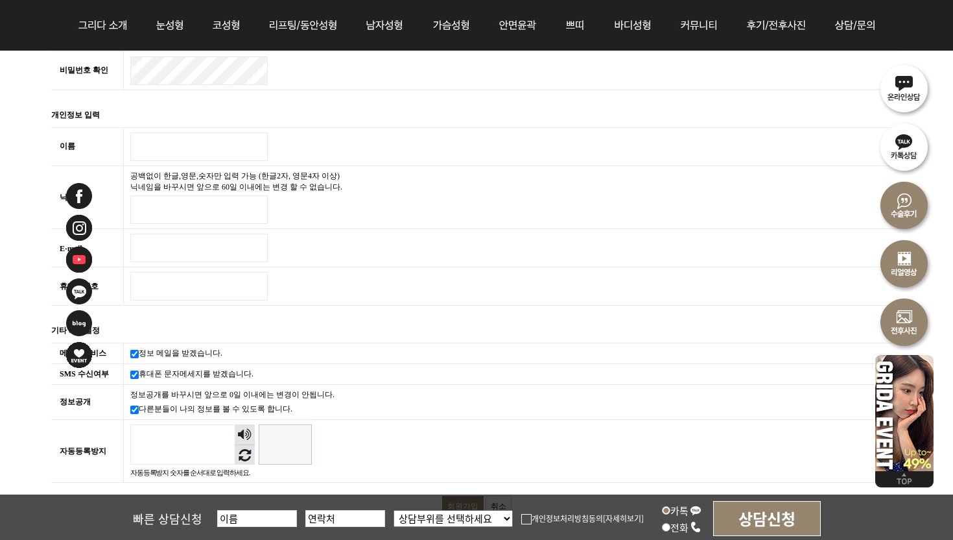
type input "w"
type input "선"
type input "손고은"
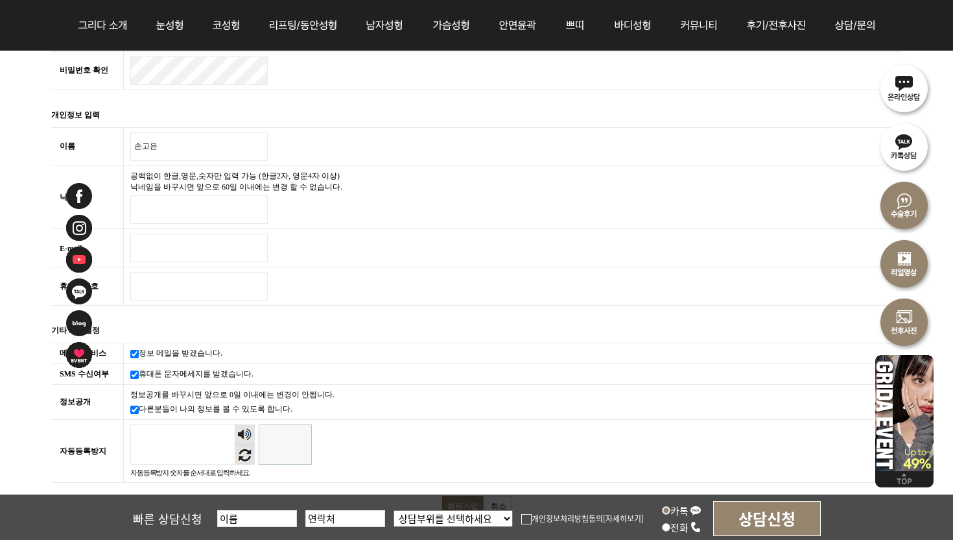
click at [195, 206] on input "닉네임 필수" at bounding box center [199, 209] width 138 height 29
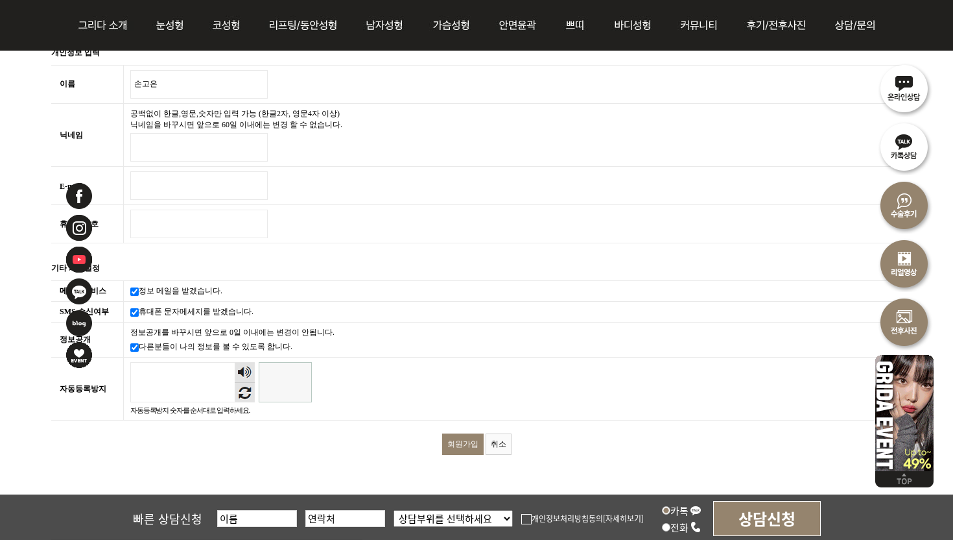
scroll to position [501, 0]
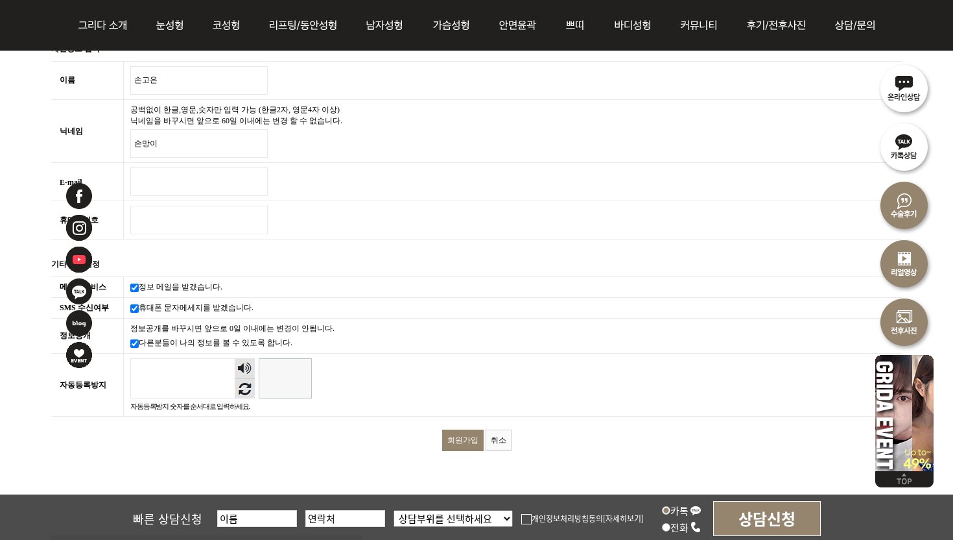
type input "손망이"
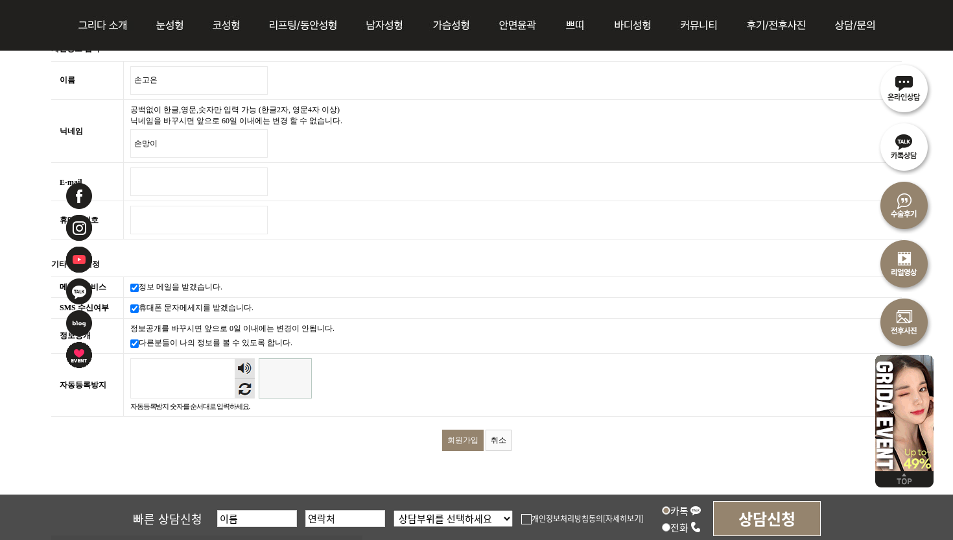
click at [193, 182] on input "E-mail 필수" at bounding box center [199, 181] width 138 height 29
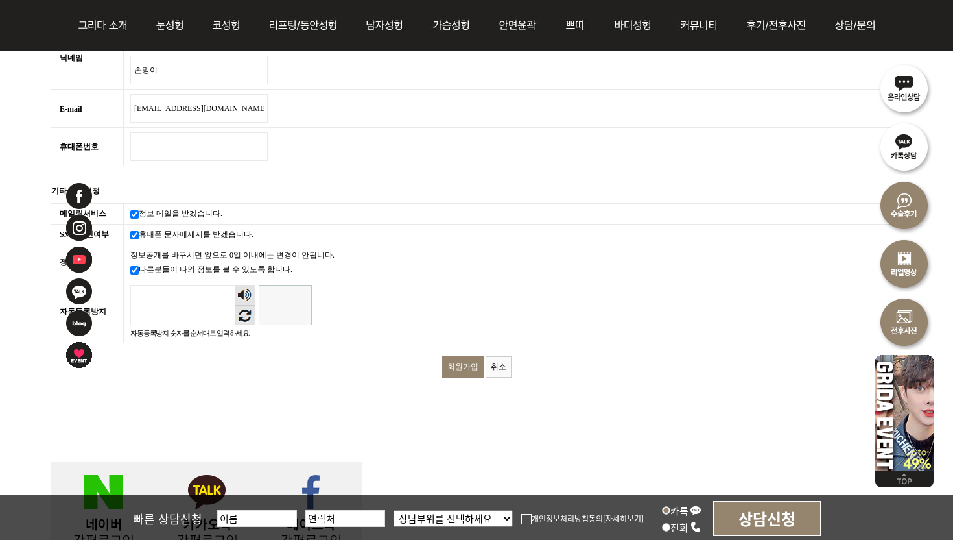
scroll to position [577, 0]
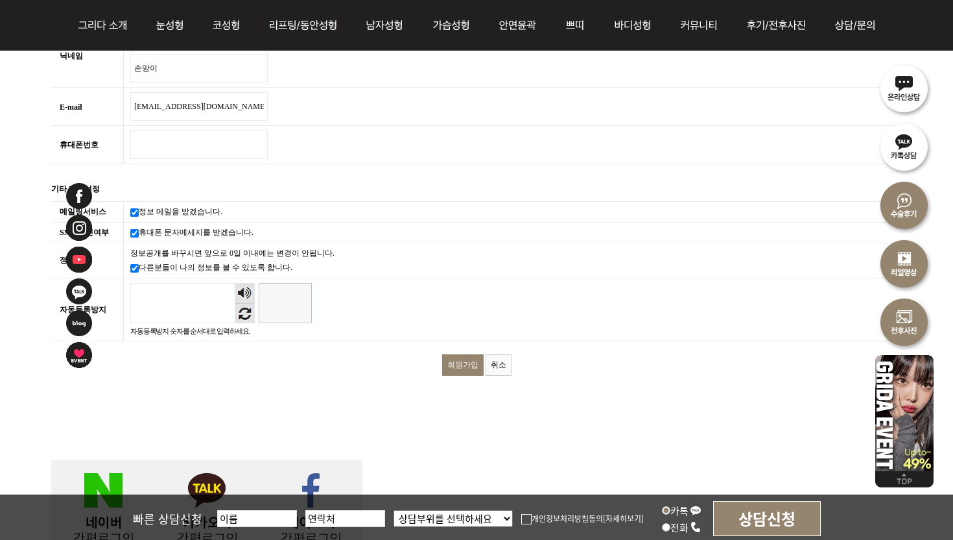
type input "wwge410@naver.com"
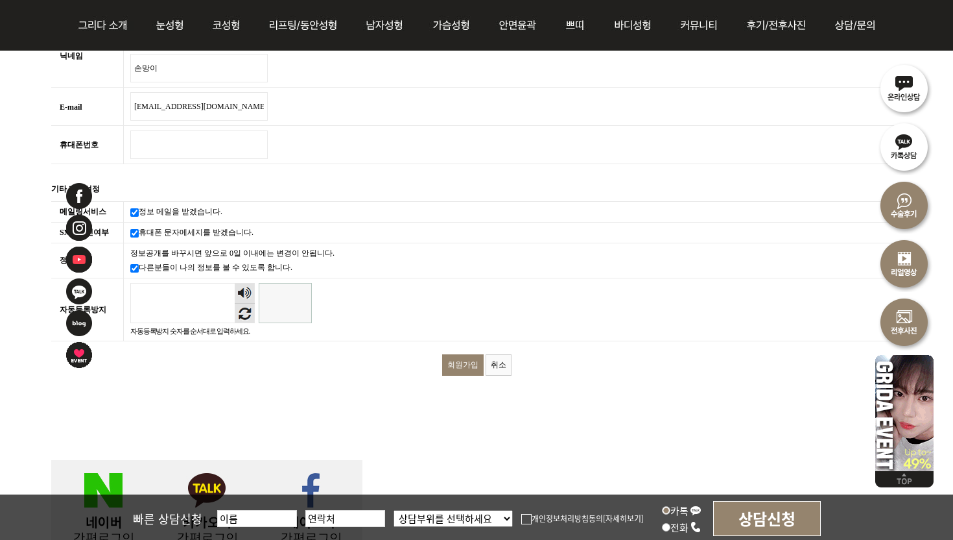
click at [187, 141] on input "휴대폰번호 필수" at bounding box center [199, 144] width 138 height 29
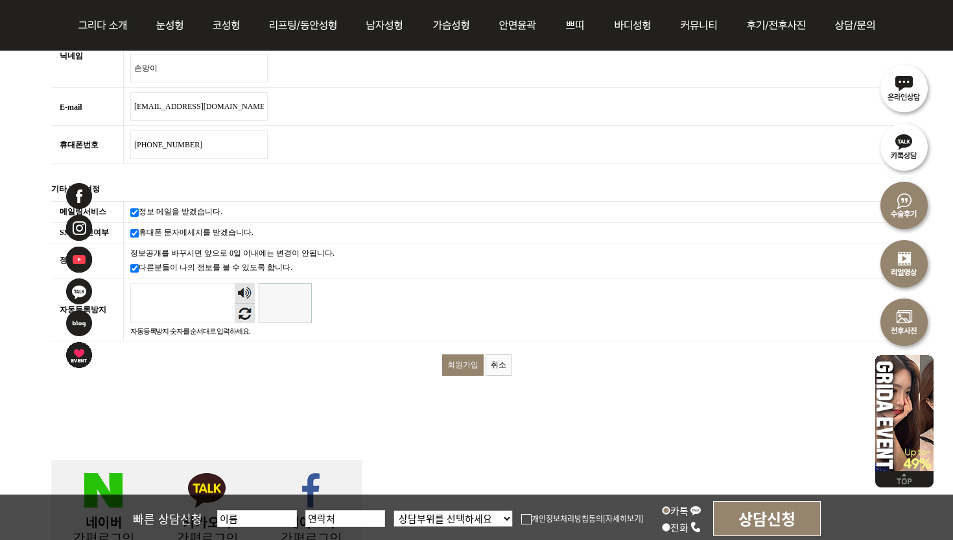
type input "010-4597-0215"
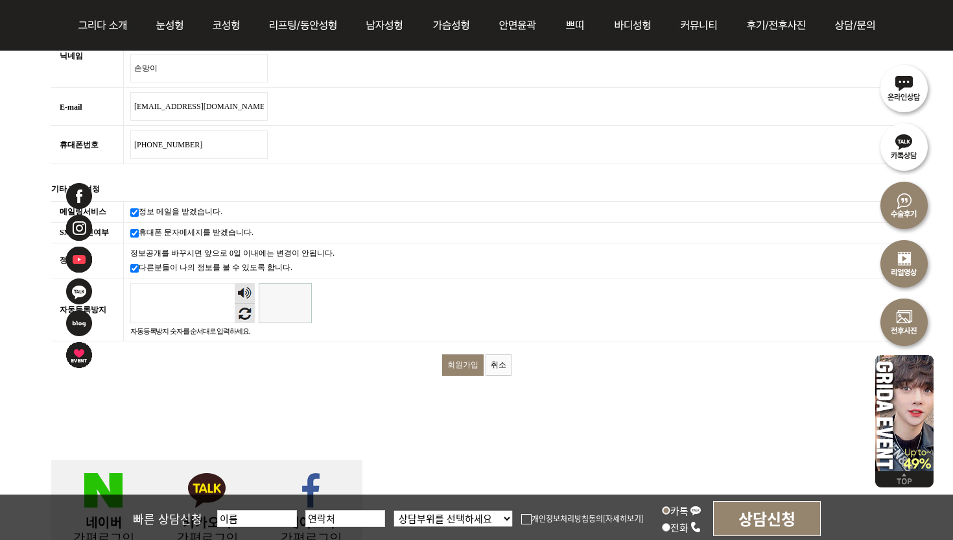
click at [134, 210] on input "메일링서비스" at bounding box center [134, 212] width 8 height 8
checkbox input "false"
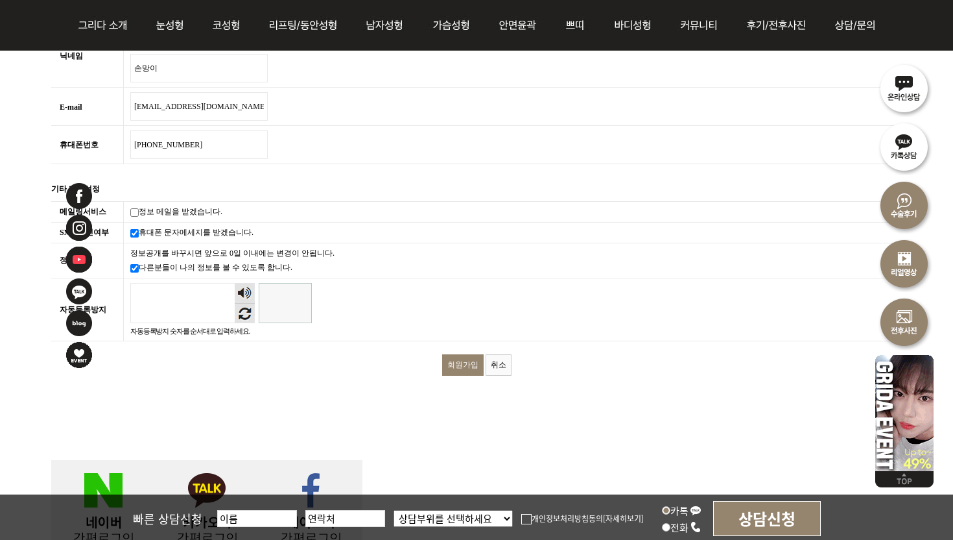
click at [134, 229] on input "SMS 수신여부" at bounding box center [134, 233] width 8 height 8
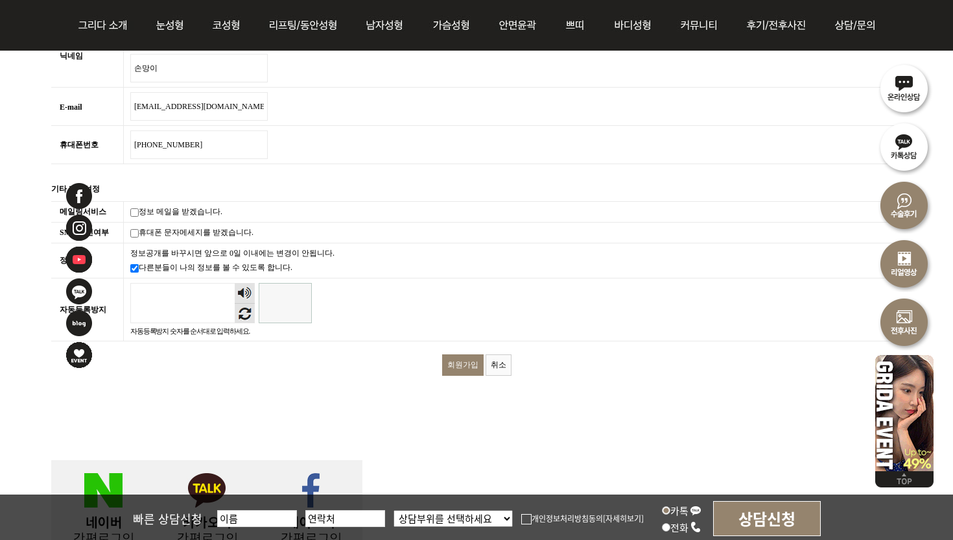
click at [132, 229] on input "SMS 수신여부" at bounding box center [134, 233] width 8 height 8
checkbox input "true"
click at [136, 264] on input "정보공개" at bounding box center [134, 268] width 8 height 8
checkbox input "false"
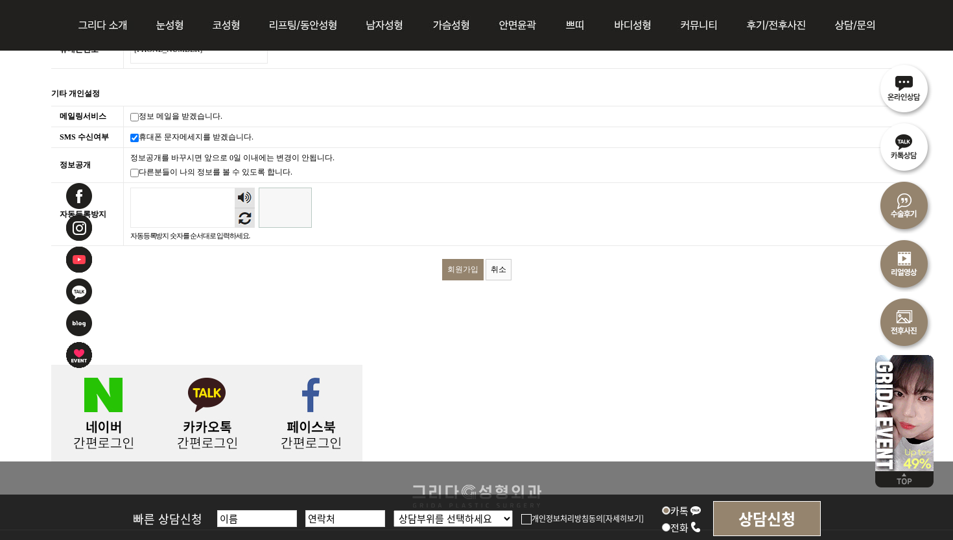
scroll to position [686, 0]
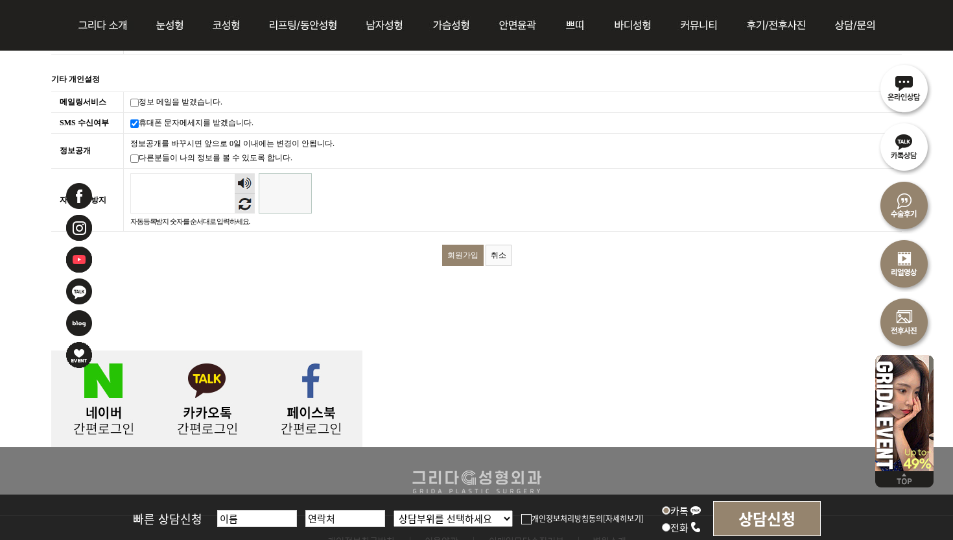
click at [297, 173] on input "자동등록방지" at bounding box center [285, 193] width 53 height 40
click at [134, 113] on td "휴대폰 문자메세지를 받겠습니다." at bounding box center [513, 123] width 779 height 21
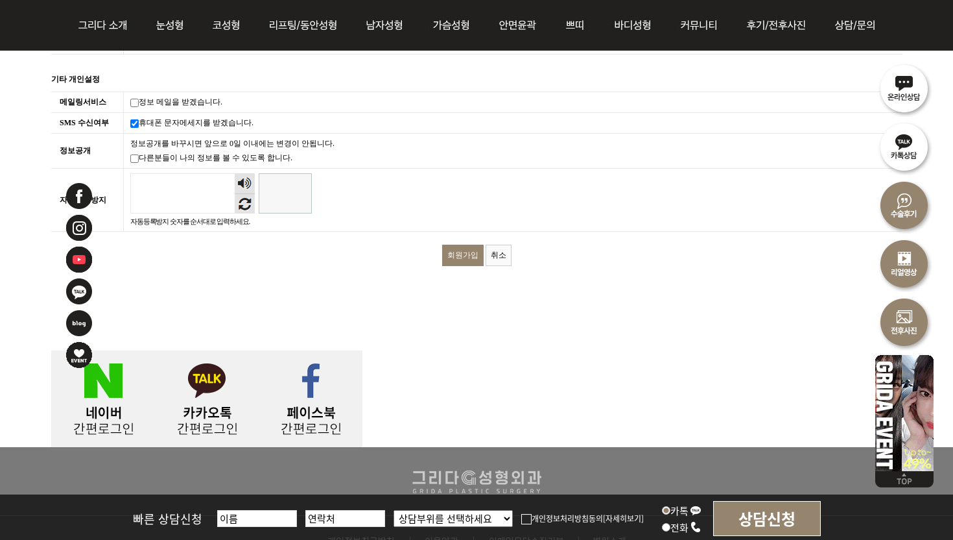
click at [132, 119] on input "SMS 수신여부" at bounding box center [134, 123] width 8 height 8
checkbox input "false"
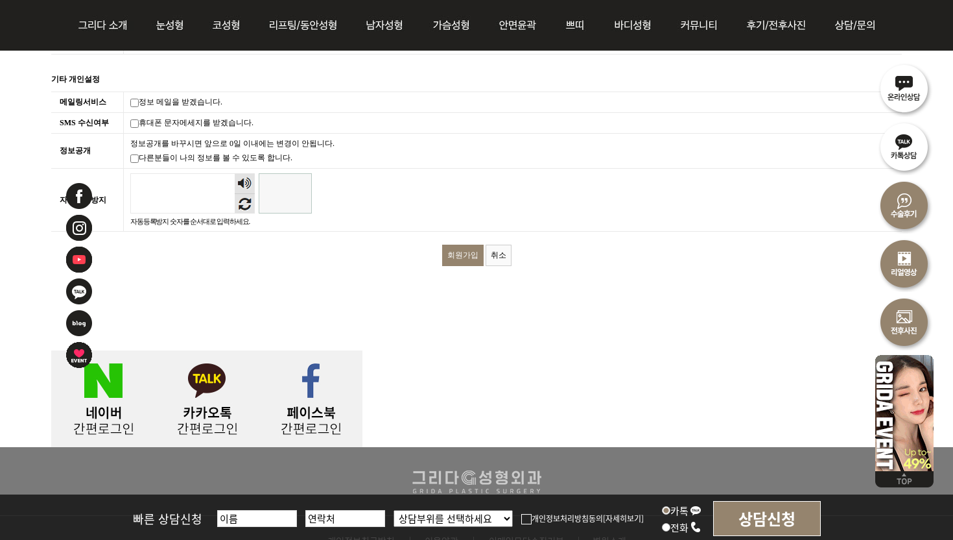
click at [292, 187] on input "자동등록방지" at bounding box center [285, 193] width 53 height 40
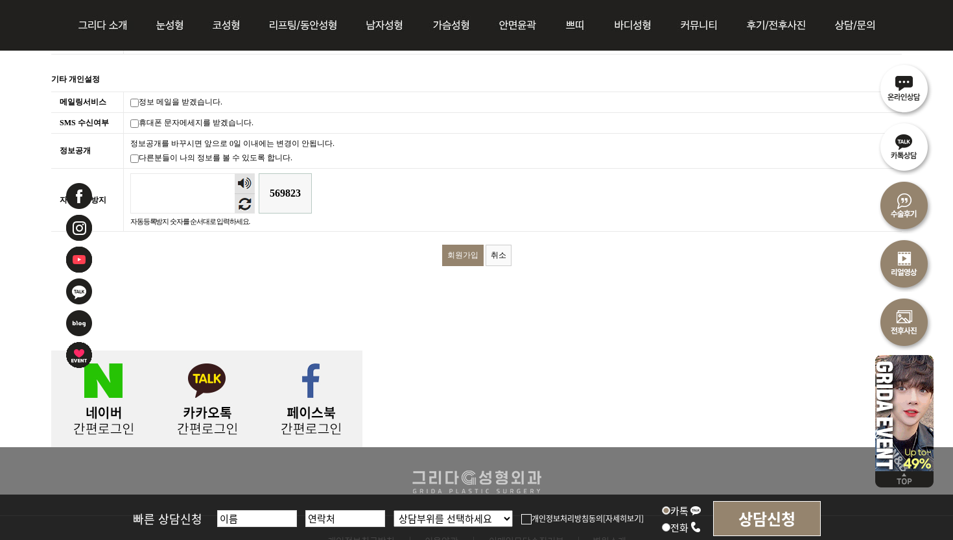
type input "569823"
click at [137, 113] on td "휴대폰 문자메세지를 받겠습니다." at bounding box center [513, 123] width 779 height 21
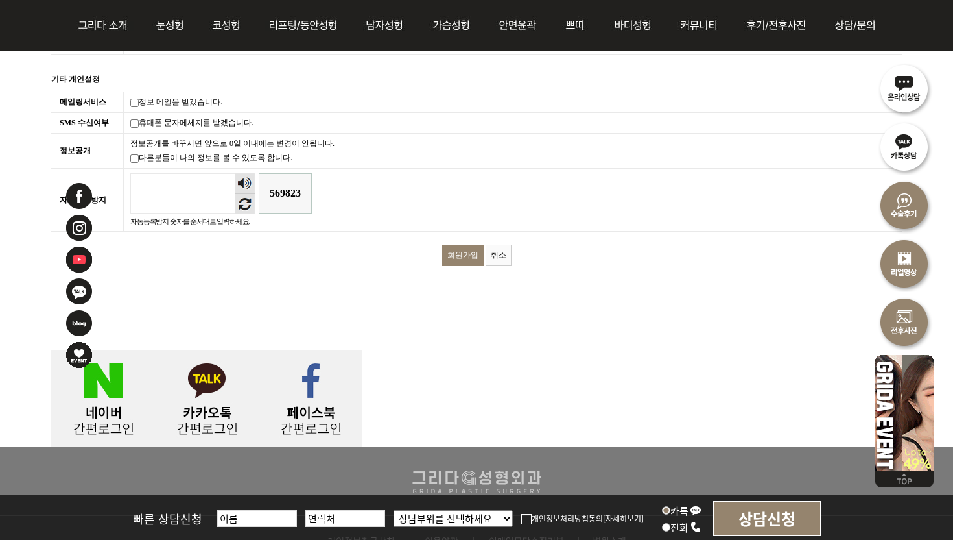
click at [135, 119] on input "SMS 수신여부" at bounding box center [134, 123] width 8 height 8
checkbox input "true"
drag, startPoint x: 466, startPoint y: 246, endPoint x: 505, endPoint y: 206, distance: 55.5
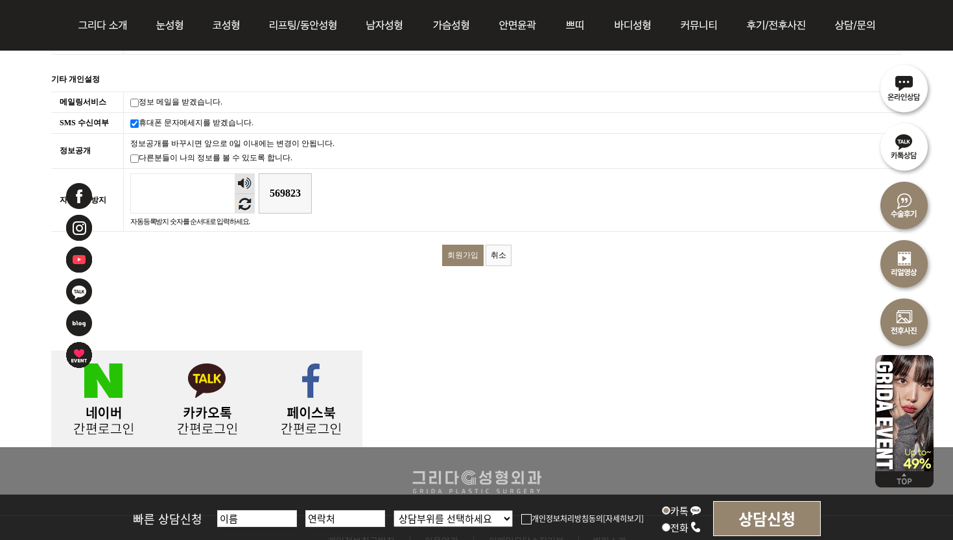
click at [466, 246] on input "회원가입" at bounding box center [463, 255] width 42 height 21
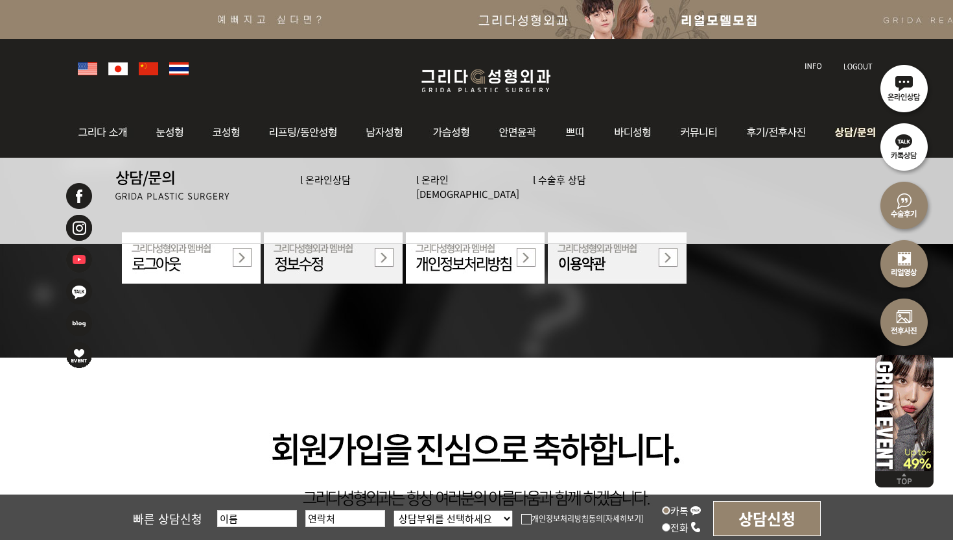
click at [852, 128] on img at bounding box center [853, 132] width 58 height 51
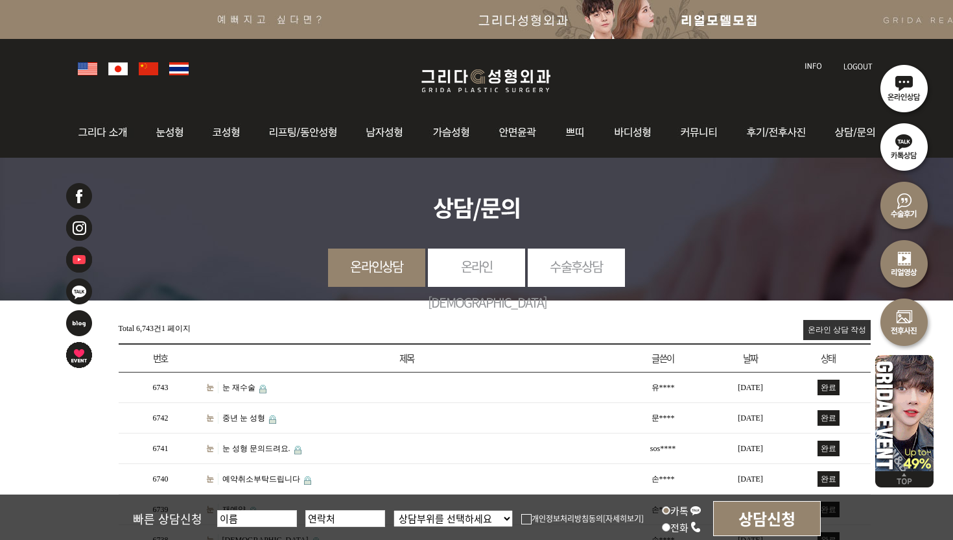
click at [474, 274] on link "온라인[DEMOGRAPHIC_DATA]" at bounding box center [476, 283] width 97 height 71
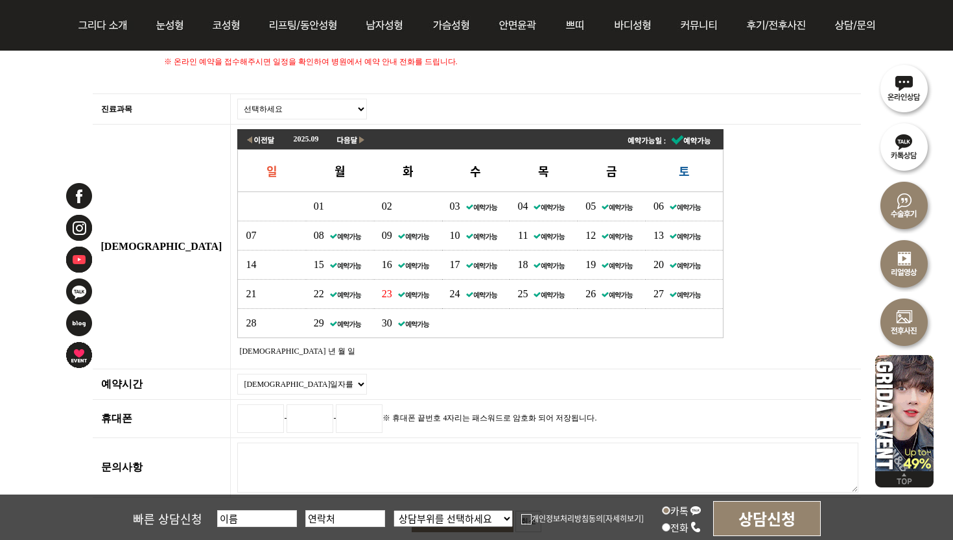
scroll to position [562, 0]
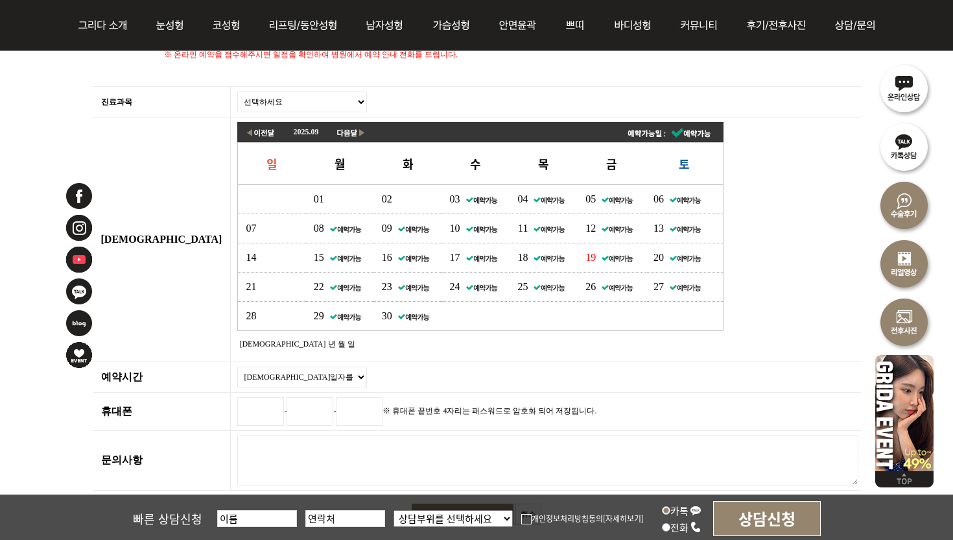
click at [601, 256] on img at bounding box center [617, 258] width 32 height 10
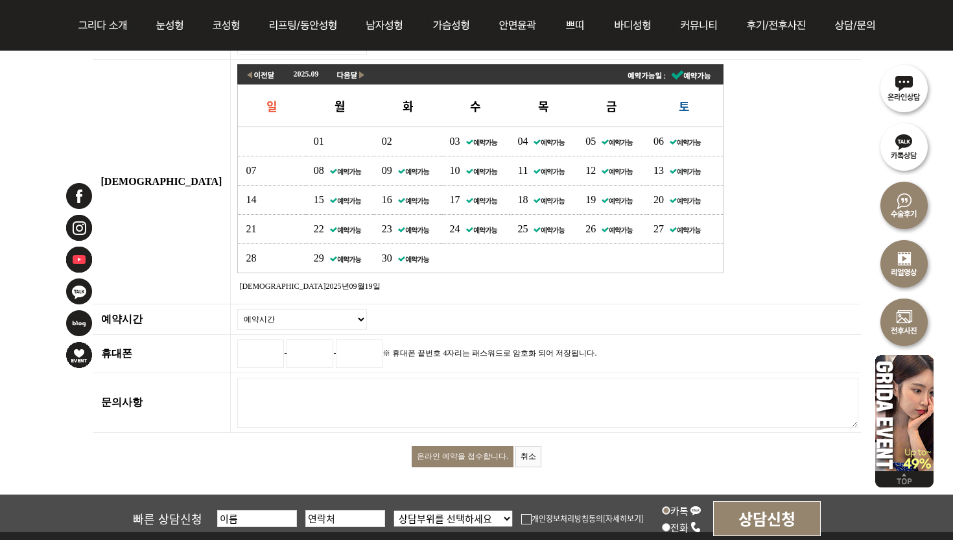
scroll to position [623, 0]
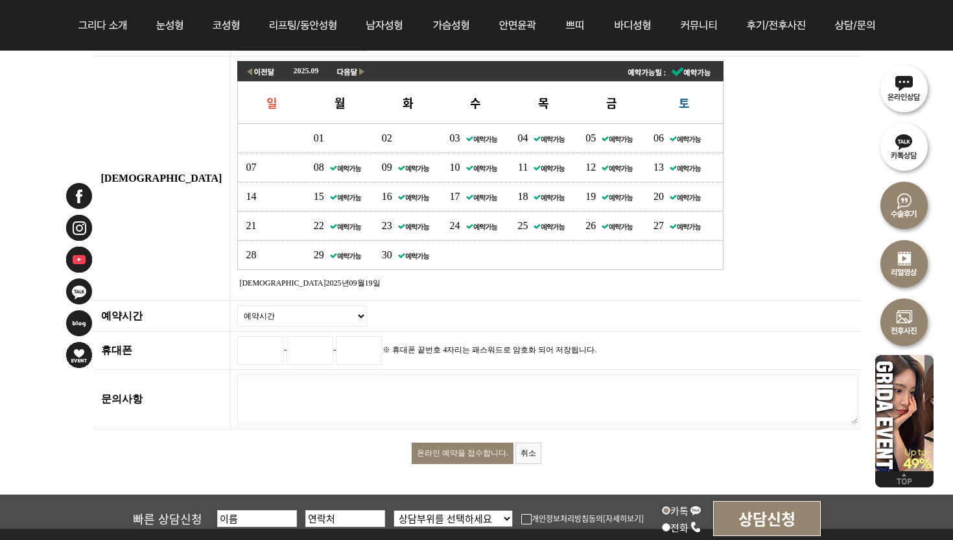
click at [246, 317] on select "예약시간 10 : 00 10 : 30 11 : 00 11 : 30 12 : 00 12 : 30 13 : 00 13 : 30 14 : 00 14…" at bounding box center [302, 316] width 130 height 21
select select "18:30"
click at [237, 306] on select "예약시간 10 : 00 10 : 30 11 : 00 11 : 30 12 : 00 12 : 30 13 : 00 13 : 30 14 : 00 14…" at bounding box center [302, 316] width 130 height 21
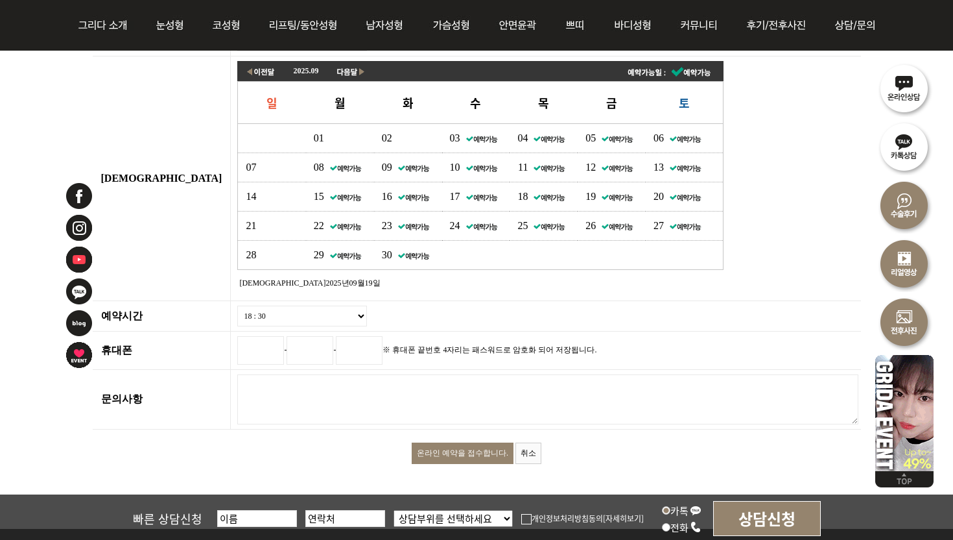
scroll to position [698, 0]
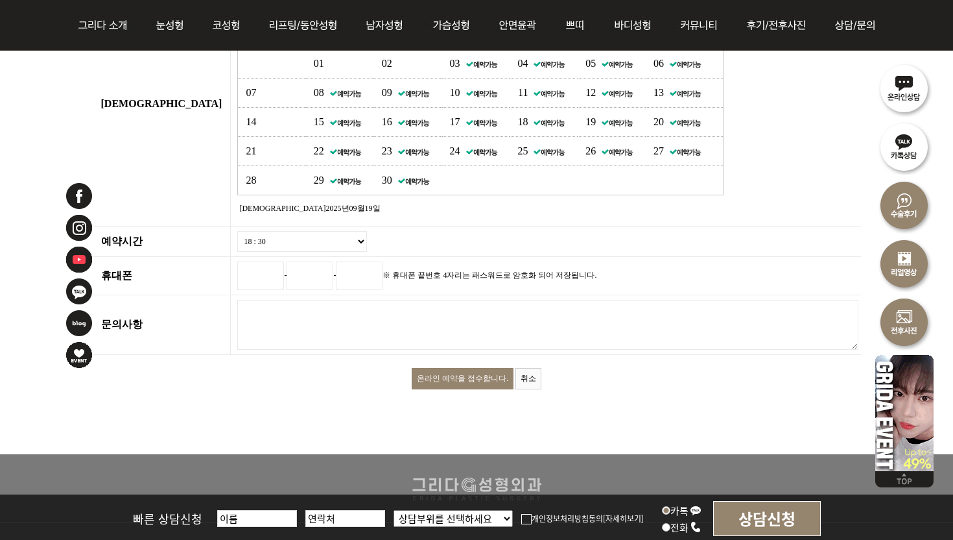
click at [237, 276] on input "휴대폰" at bounding box center [260, 275] width 47 height 29
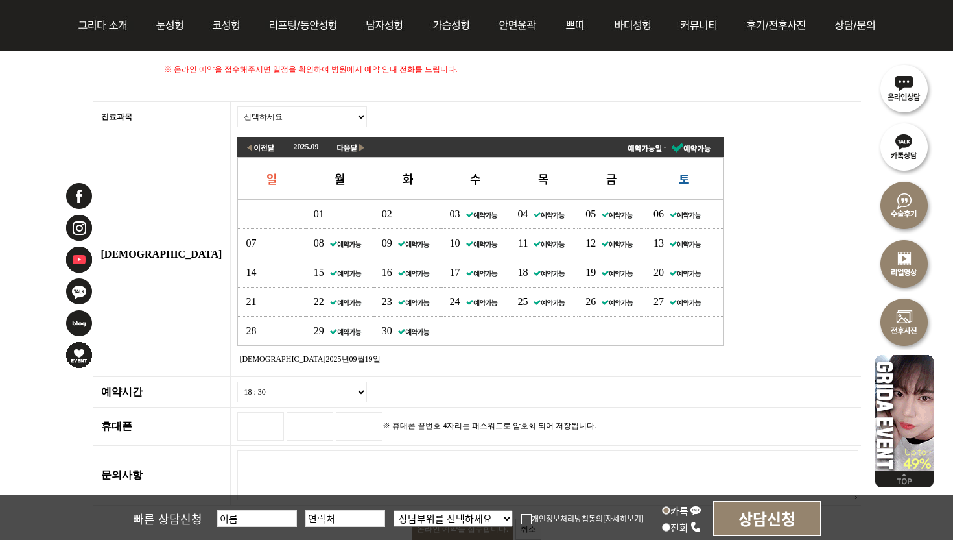
scroll to position [546, 0]
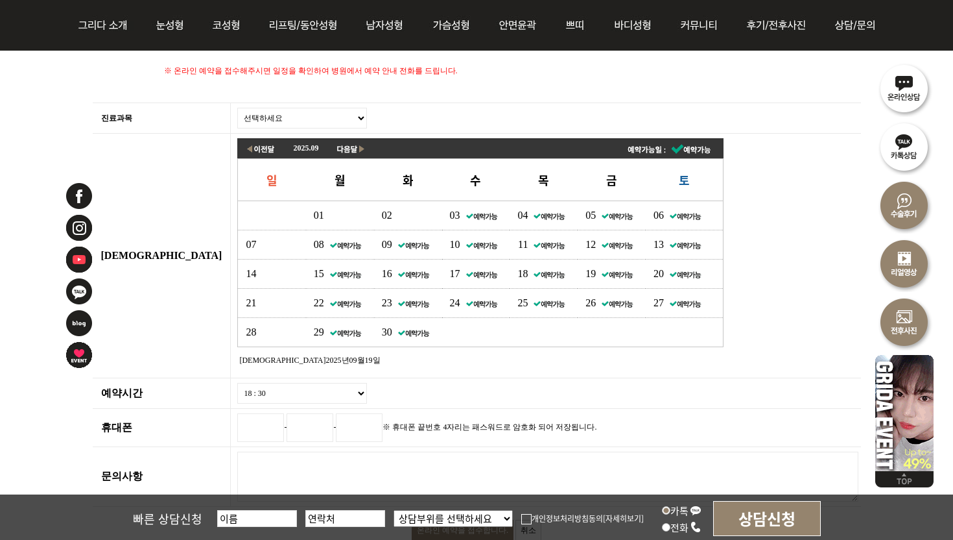
click at [280, 114] on select "선택하세요 눈 코 동안/리프팅 가슴성형 안면윤곽 피부/쁘띠 바디성형" at bounding box center [302, 118] width 130 height 21
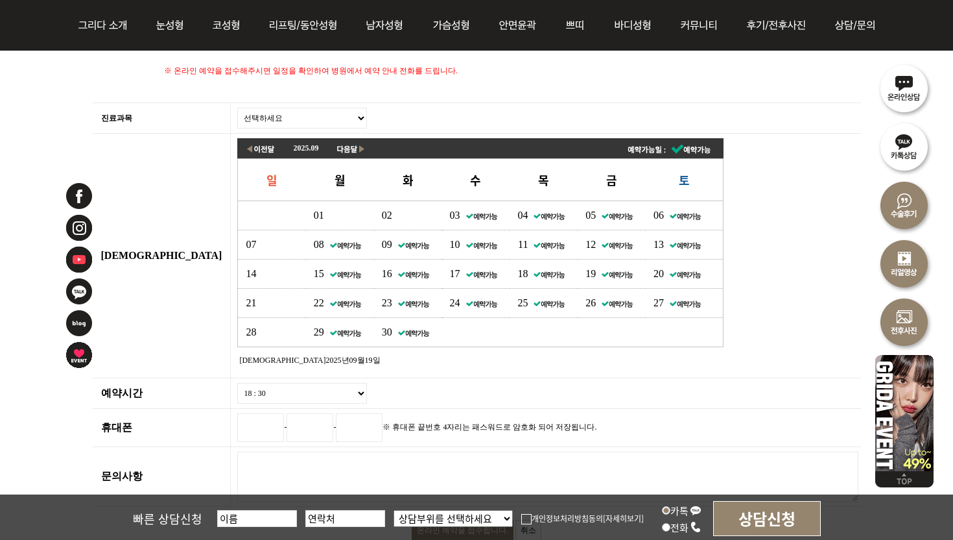
select select "31"
click at [237, 108] on select "선택하세요 눈 코 동안/리프팅 가슴성형 안면윤곽 피부/쁘띠 바디성형" at bounding box center [302, 118] width 130 height 21
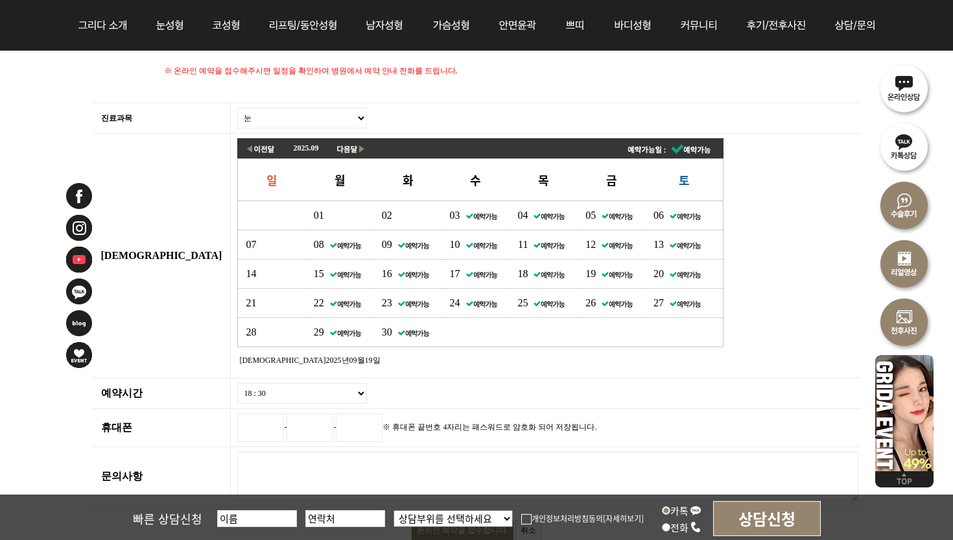
click at [237, 425] on input "휴대폰" at bounding box center [260, 427] width 47 height 29
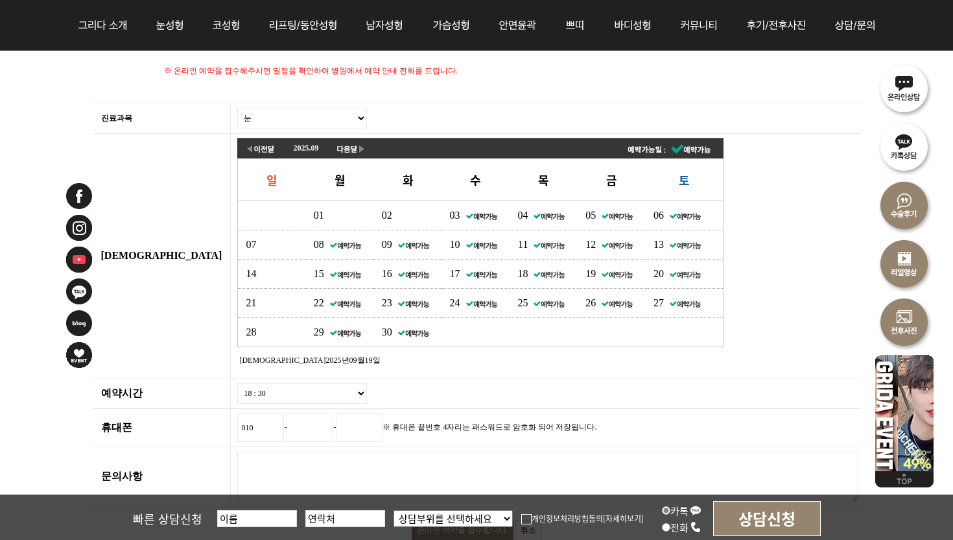
type input "010"
click at [287, 430] on input "text" at bounding box center [310, 427] width 47 height 29
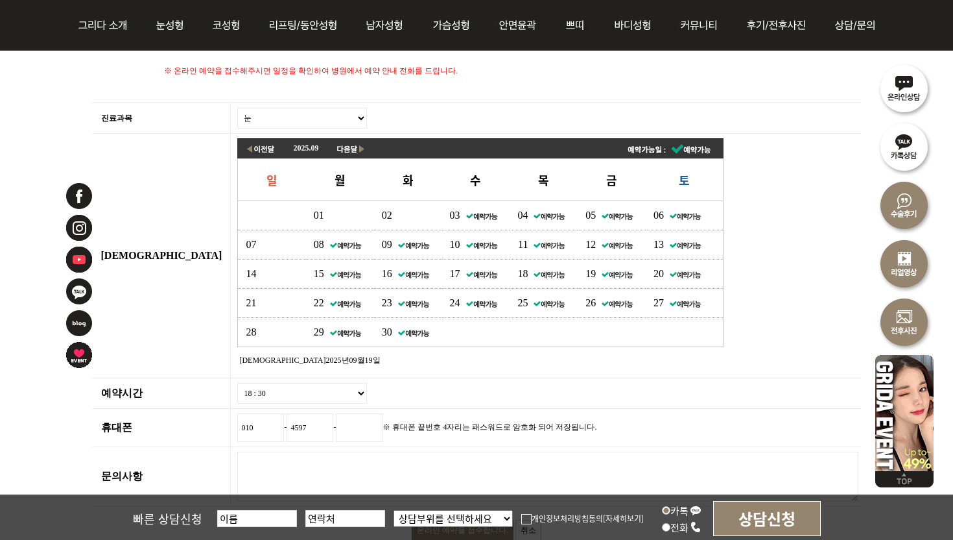
type input "4597"
click at [336, 426] on input "text" at bounding box center [359, 427] width 47 height 29
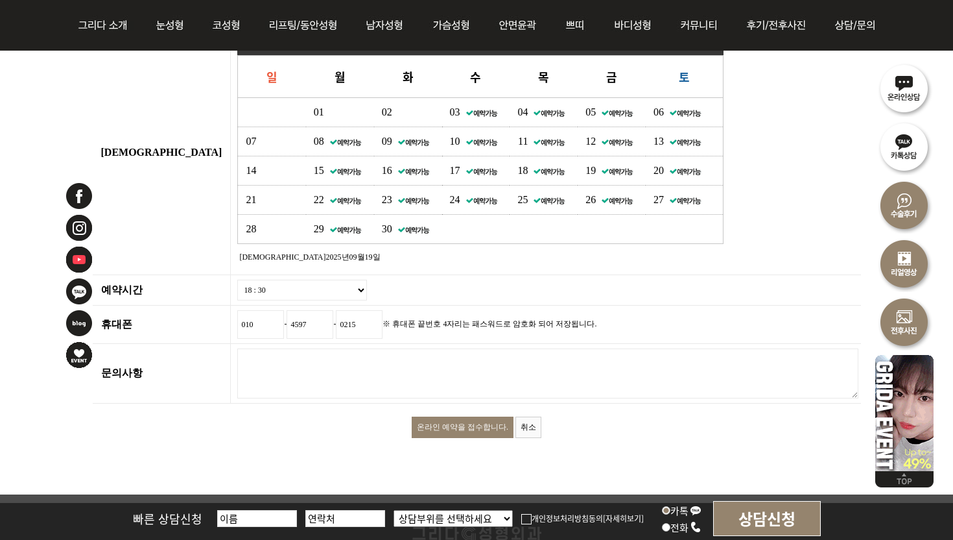
scroll to position [654, 0]
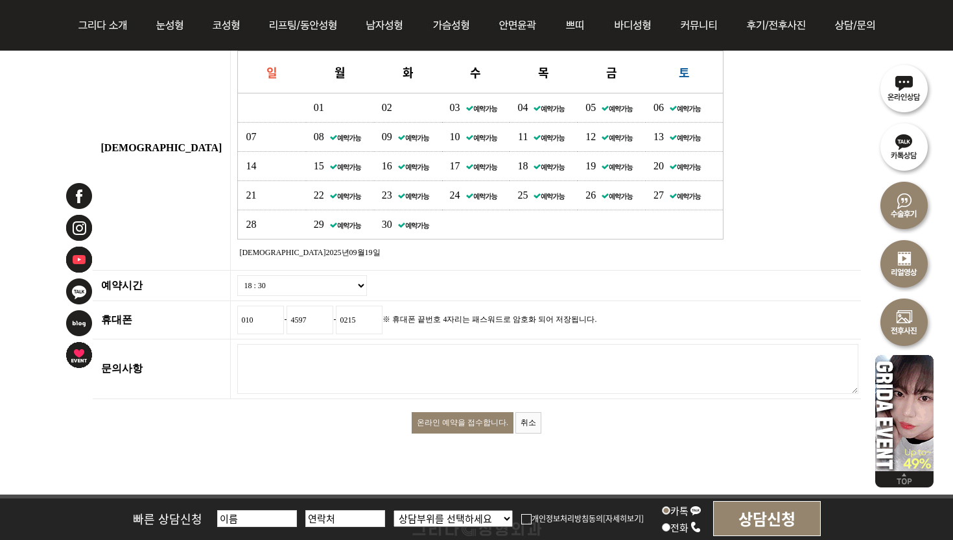
type input "0215"
click at [276, 361] on textarea "문의사항 필수" at bounding box center [547, 369] width 621 height 50
type textarea "1"
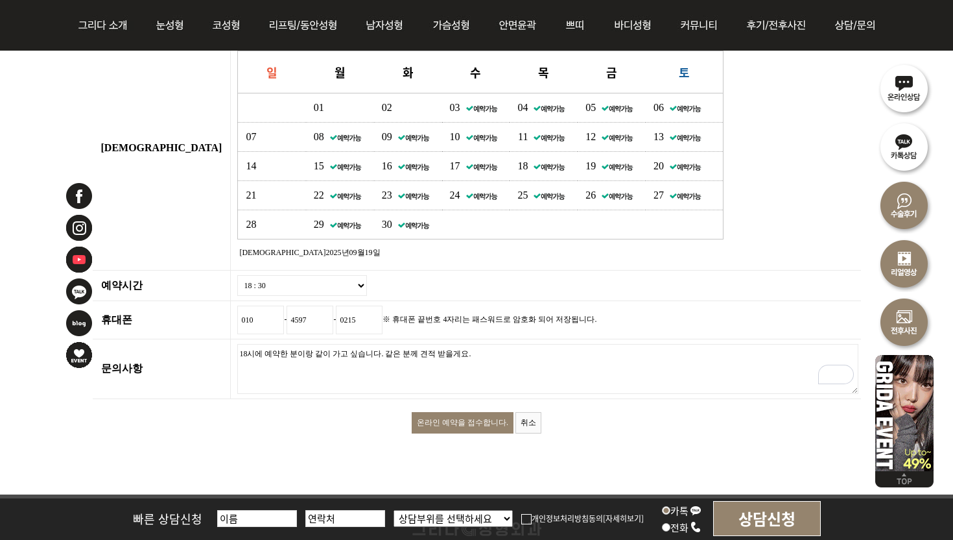
click at [315, 352] on textarea "18시에 예약한 분이랑 같이 가고 싶습니다. 같은 분께 견적 받을게요." at bounding box center [547, 369] width 621 height 50
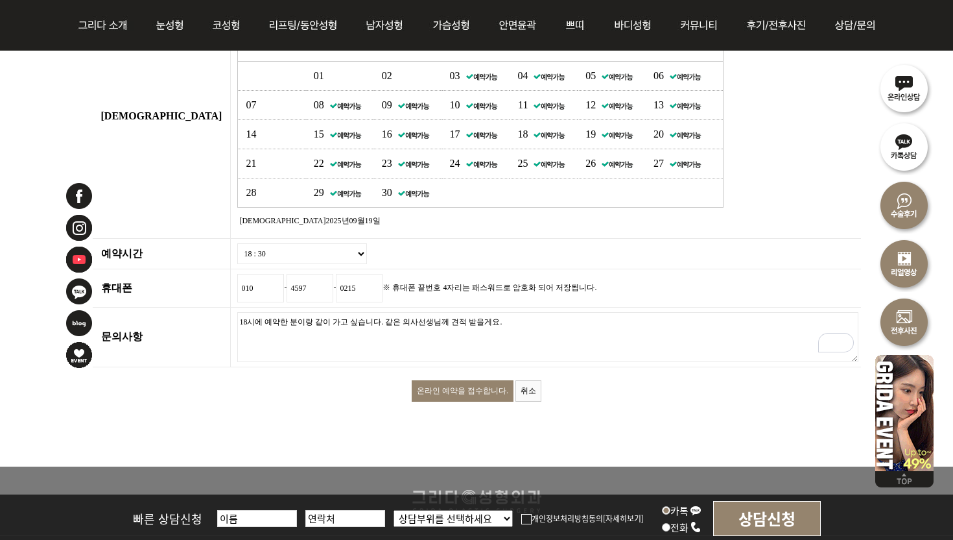
scroll to position [695, 0]
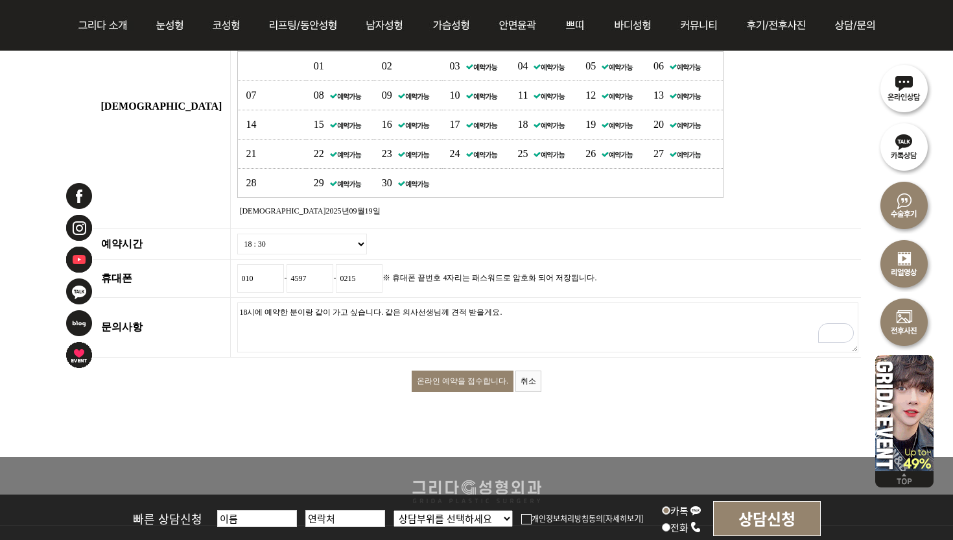
type textarea "18시에 예약한 분이랑 같이 가고 싶습니다. 같은 의사선생님께 견적 받을게요."
click at [483, 356] on form "개인정보 수집 및 이용에 대한 안내 위 약관에 동의합니다. ※ 온라인 예약을 접수해주시면 일정을 확인하여 병원에서 예약 안내 전화를 드립니다.…" at bounding box center [477, 15] width 769 height 883
click at [489, 308] on textarea "18시에 예약한 분이랑 같이 가고 싶습니다. 같은 의사선생님께 견적 받을게요." at bounding box center [547, 327] width 621 height 50
click at [470, 379] on input "온라인 예약을 접수합니다." at bounding box center [463, 380] width 102 height 21
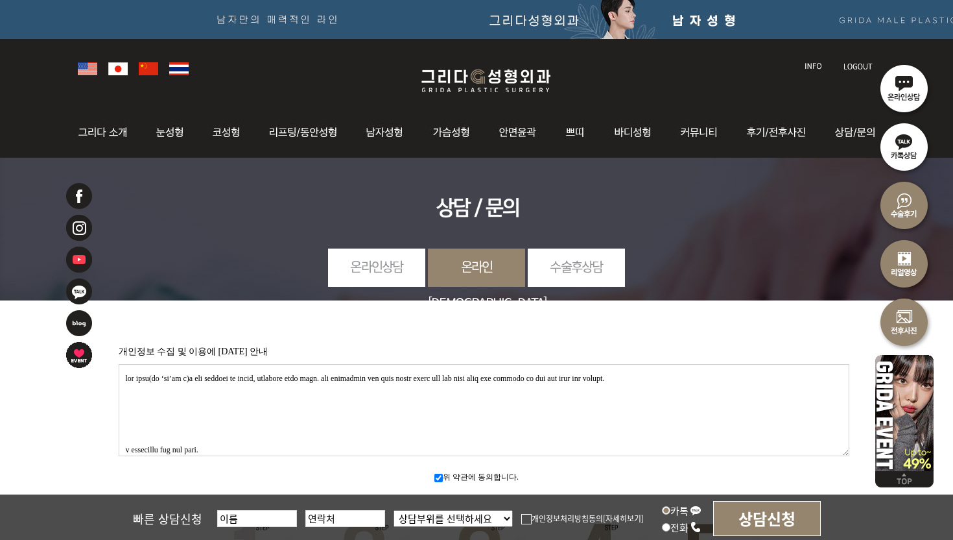
scroll to position [111, 0]
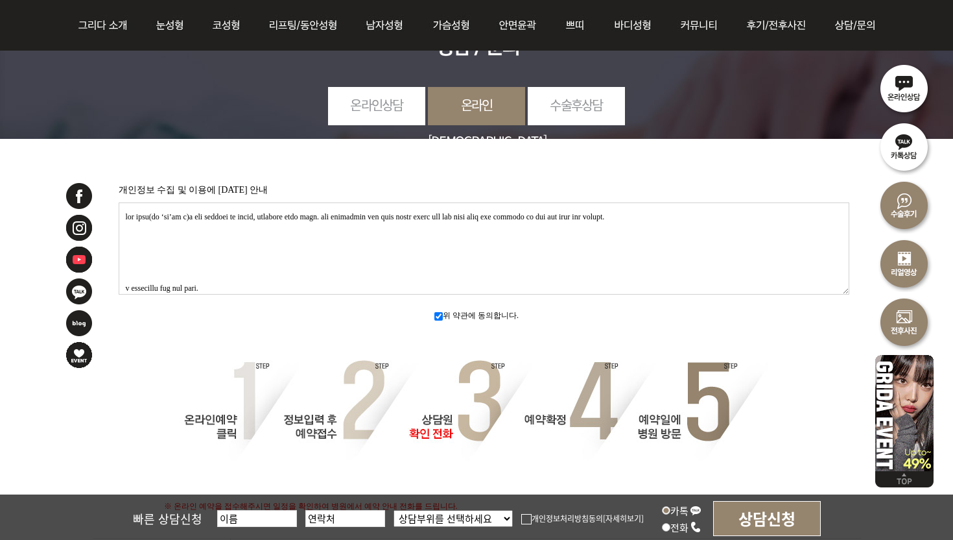
click at [395, 114] on link "온라인상담" at bounding box center [376, 105] width 97 height 36
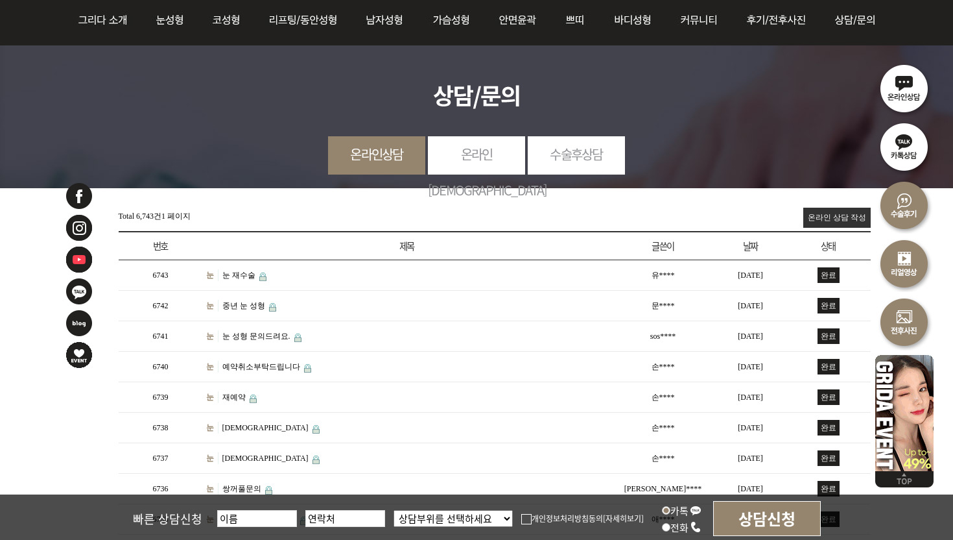
scroll to position [90, 0]
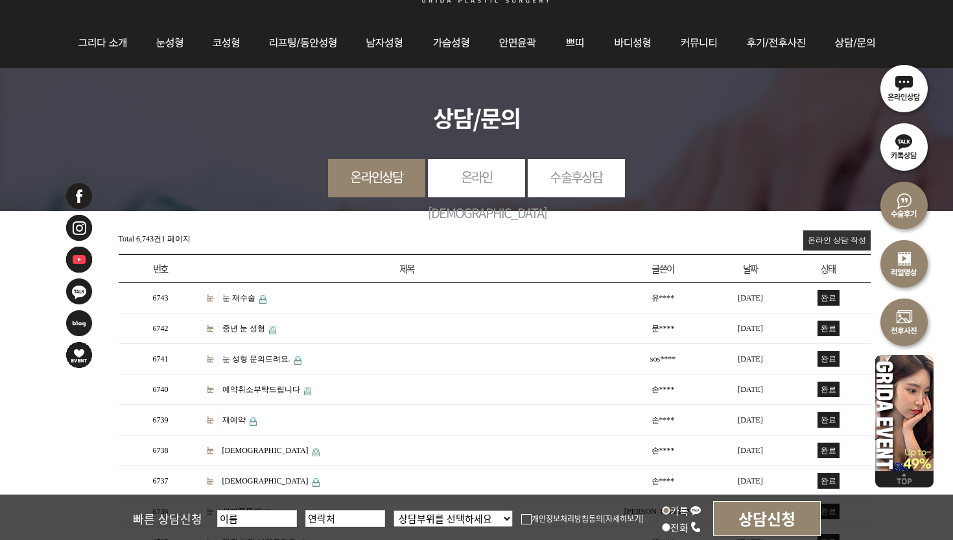
click at [542, 178] on link "수술후상담" at bounding box center [576, 177] width 97 height 36
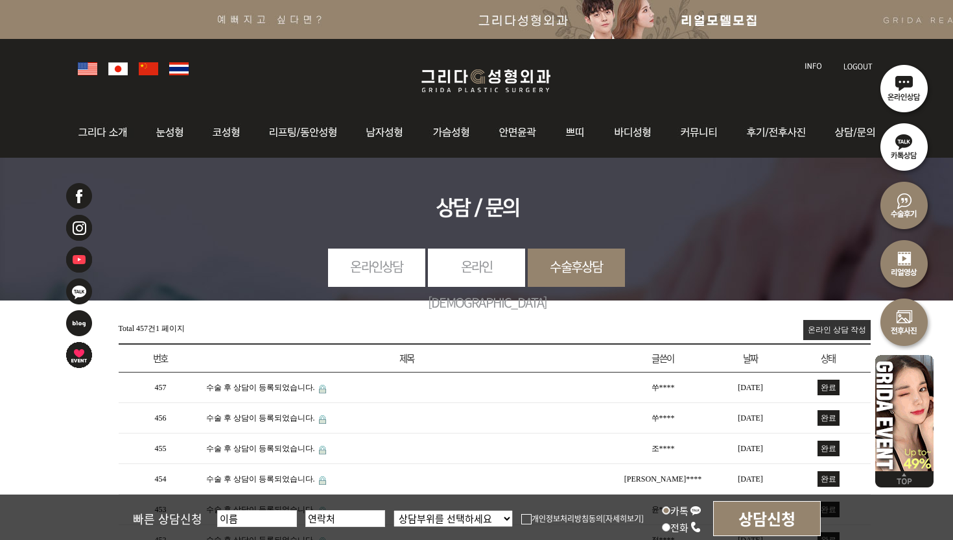
click at [396, 269] on link "온라인상담" at bounding box center [376, 266] width 97 height 36
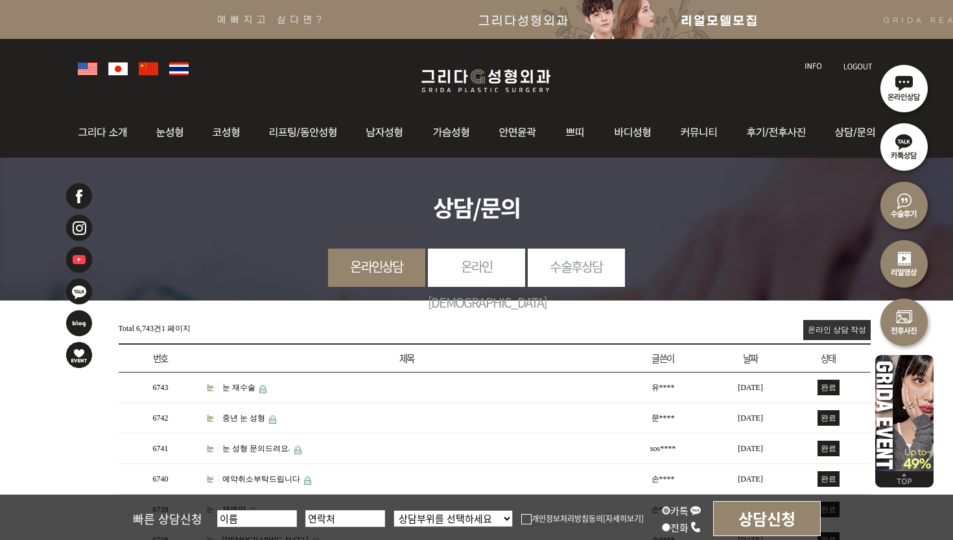
click at [500, 283] on link "온라인[DEMOGRAPHIC_DATA]" at bounding box center [476, 283] width 97 height 71
